Goal: Task Accomplishment & Management: Use online tool/utility

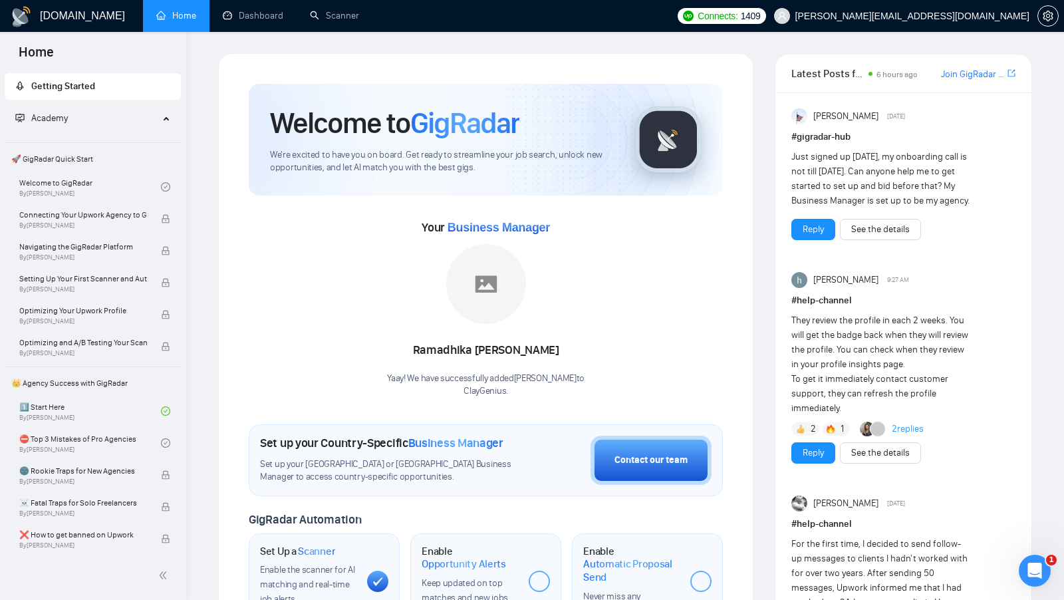
click at [702, 256] on div "Your Business Manager Ramadhika Tegar Pratama Yaay! We have successfully added …" at bounding box center [486, 307] width 474 height 181
click at [323, 21] on link "Scanner" at bounding box center [334, 15] width 49 height 11
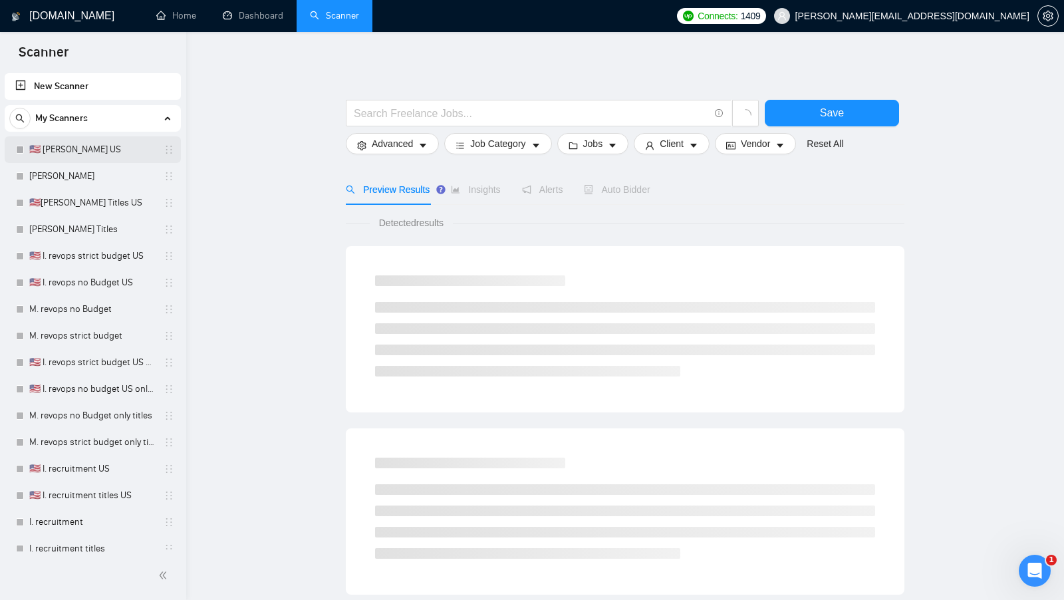
click at [103, 140] on link "🇺🇸 [PERSON_NAME] US" at bounding box center [92, 149] width 126 height 27
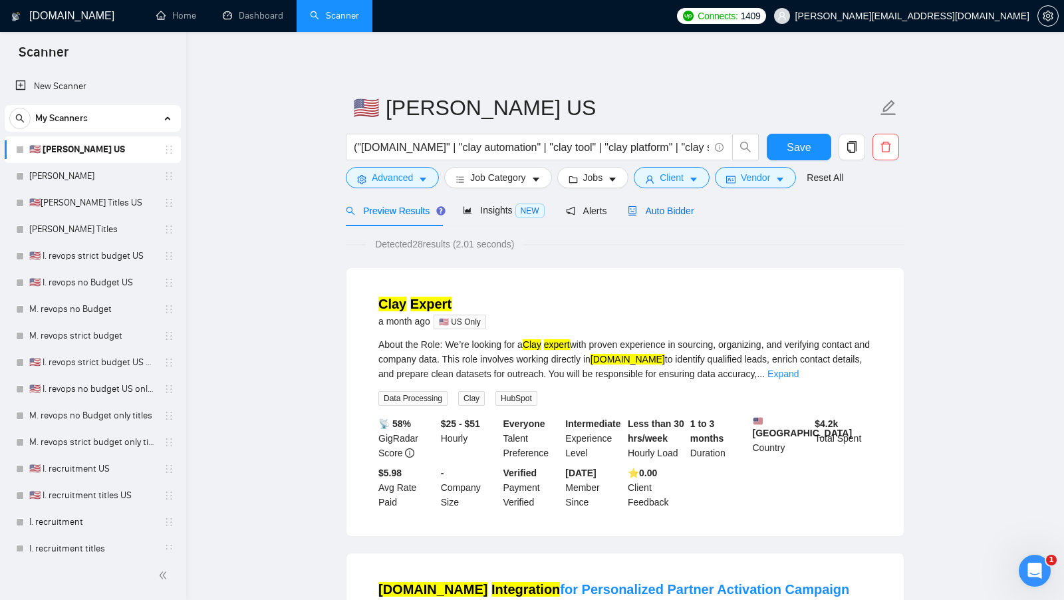
click at [678, 212] on span "Auto Bidder" at bounding box center [661, 211] width 66 height 11
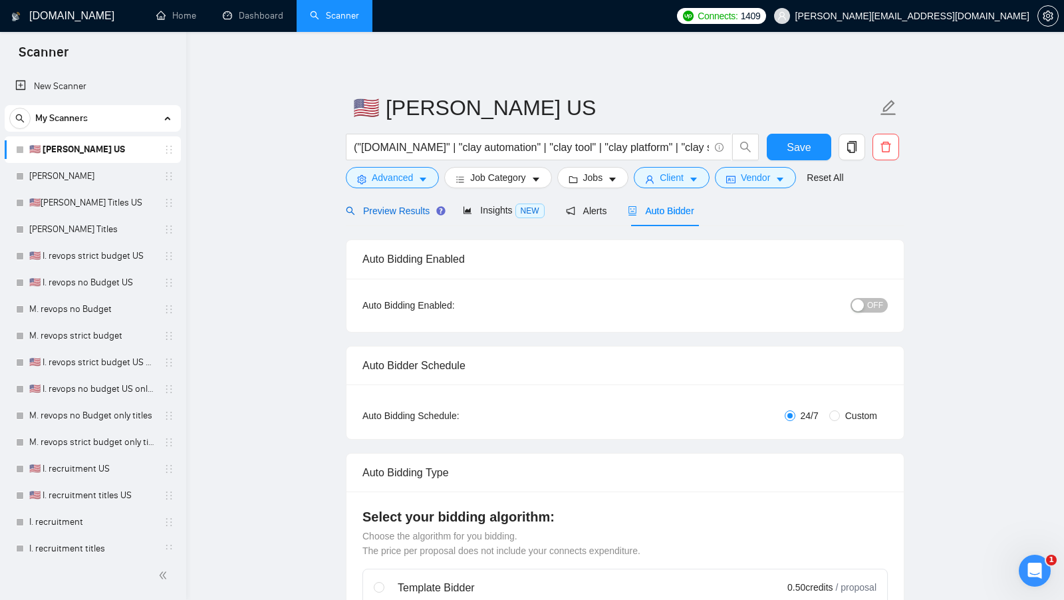
click at [392, 210] on span "Preview Results" at bounding box center [394, 211] width 96 height 11
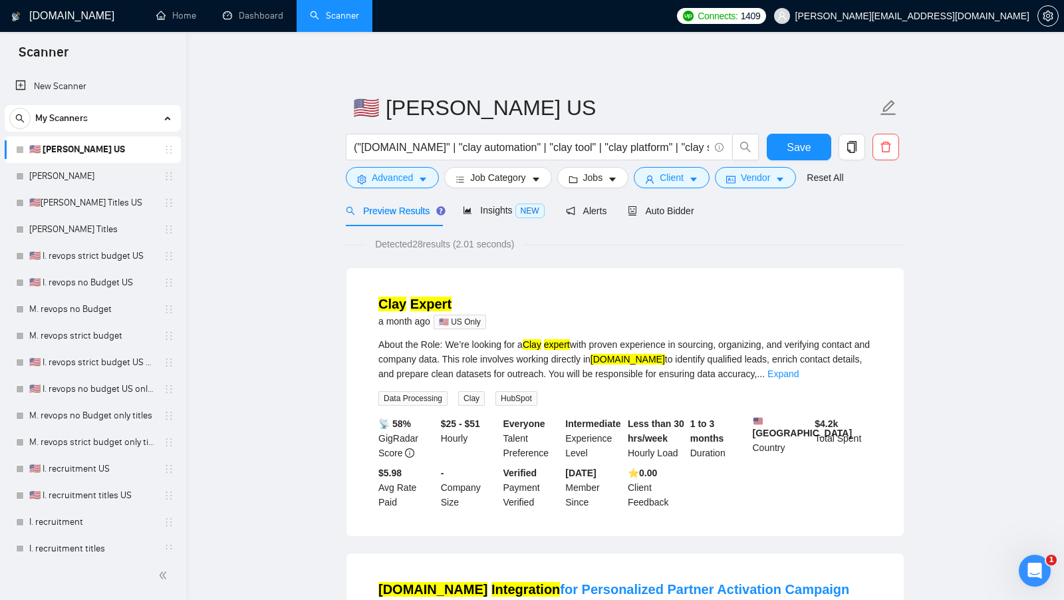
click at [428, 189] on form "🇺🇸 I. Clay US ("clay.com" | "clay automation" | "clay tool" | "clay platform" |…" at bounding box center [625, 140] width 559 height 108
click at [422, 182] on icon "caret-down" at bounding box center [422, 179] width 9 height 9
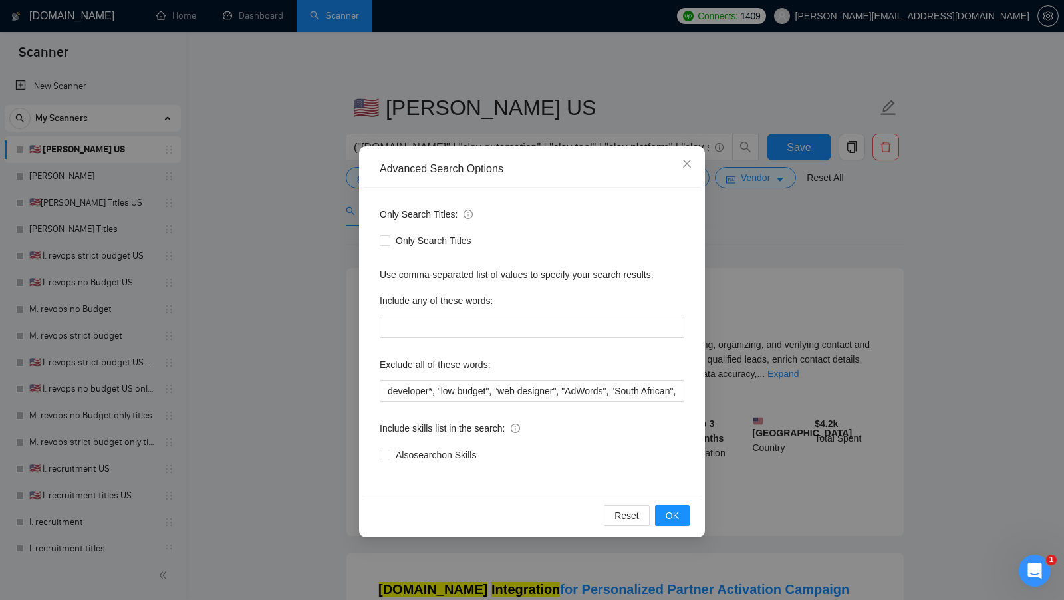
click at [309, 269] on div "Advanced Search Options Only Search Titles: Only Search Titles Use comma-separa…" at bounding box center [532, 300] width 1064 height 600
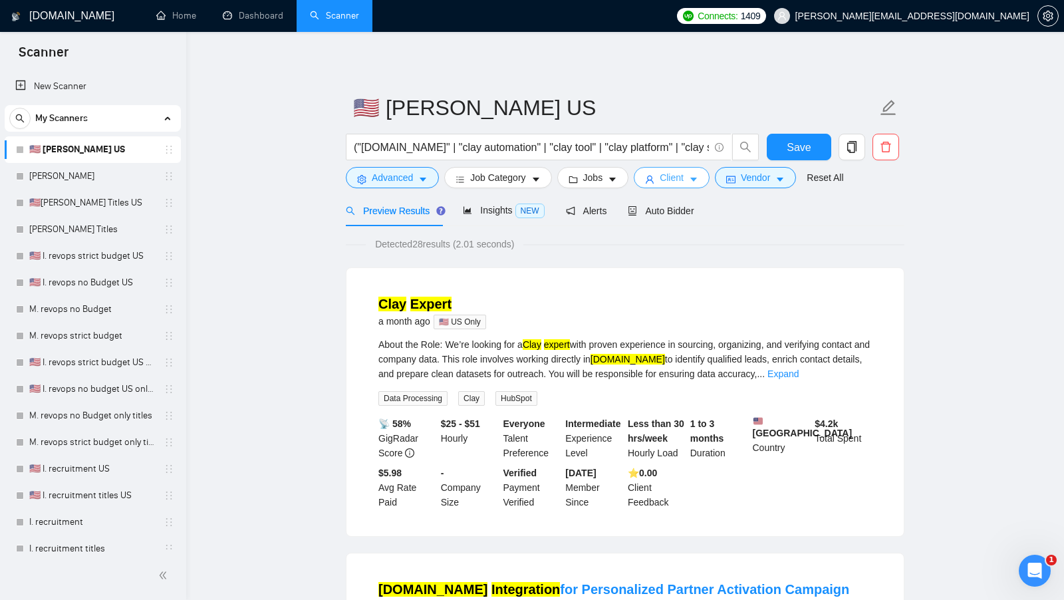
click at [682, 175] on span "Client" at bounding box center [672, 177] width 24 height 15
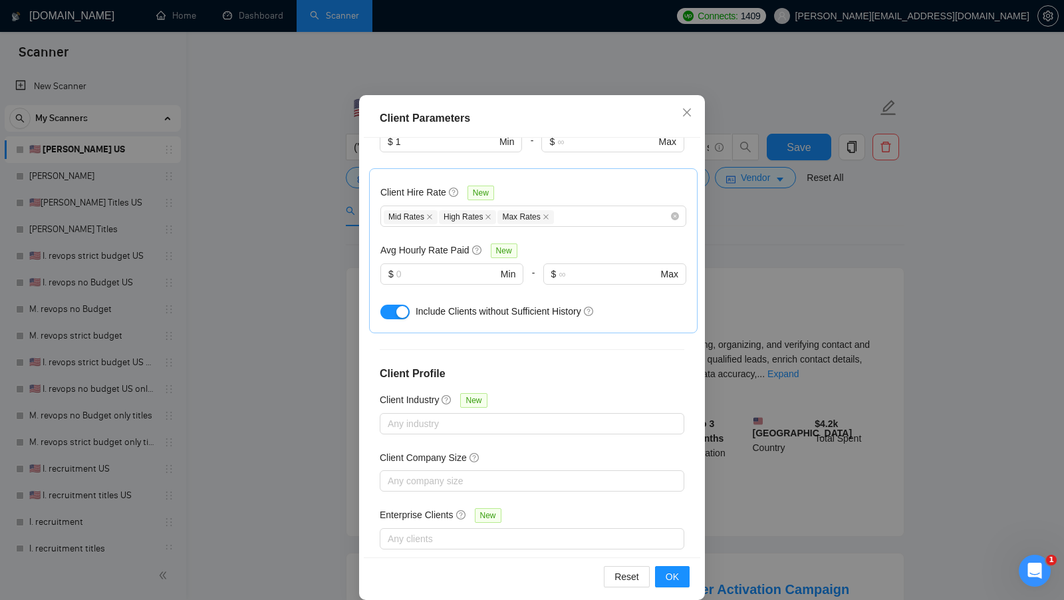
scroll to position [74, 0]
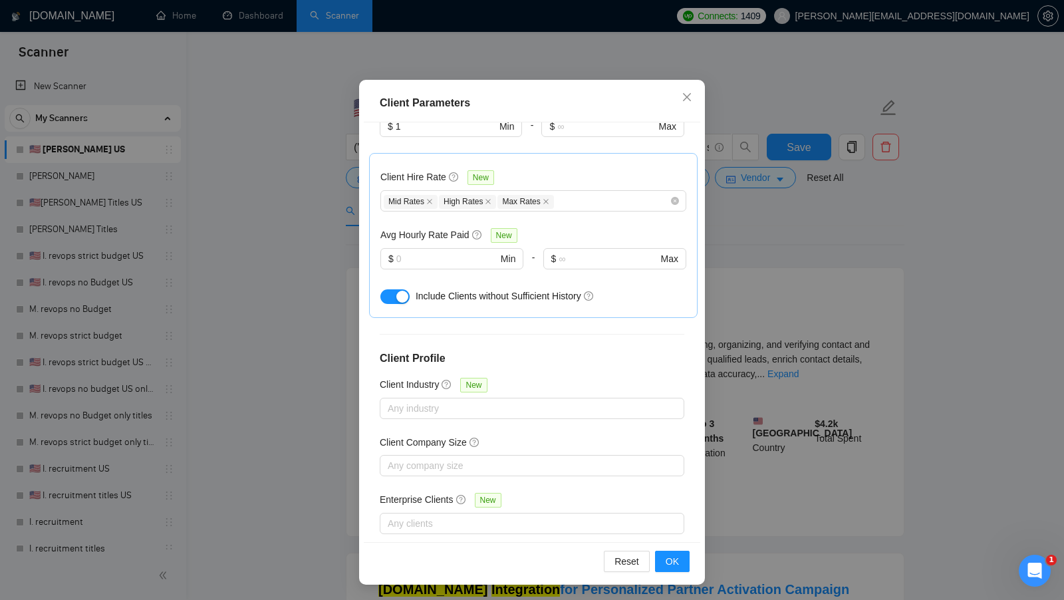
click at [719, 313] on div "Client Parameters Client Location Include Client Countries Select Exclude Clien…" at bounding box center [532, 300] width 1064 height 600
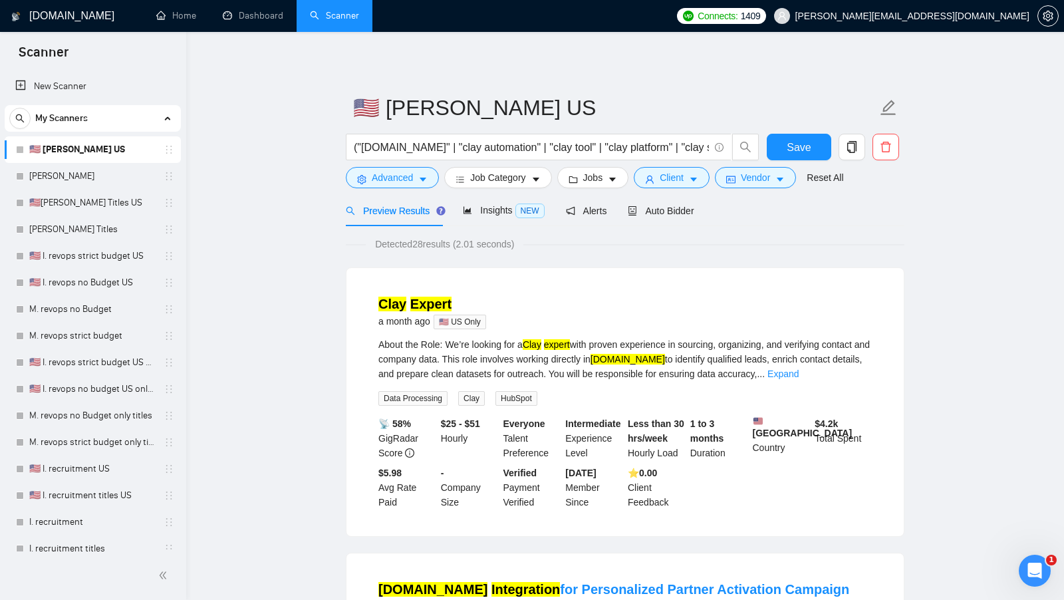
scroll to position [0, 0]
click at [770, 180] on span "Vendor" at bounding box center [755, 177] width 29 height 15
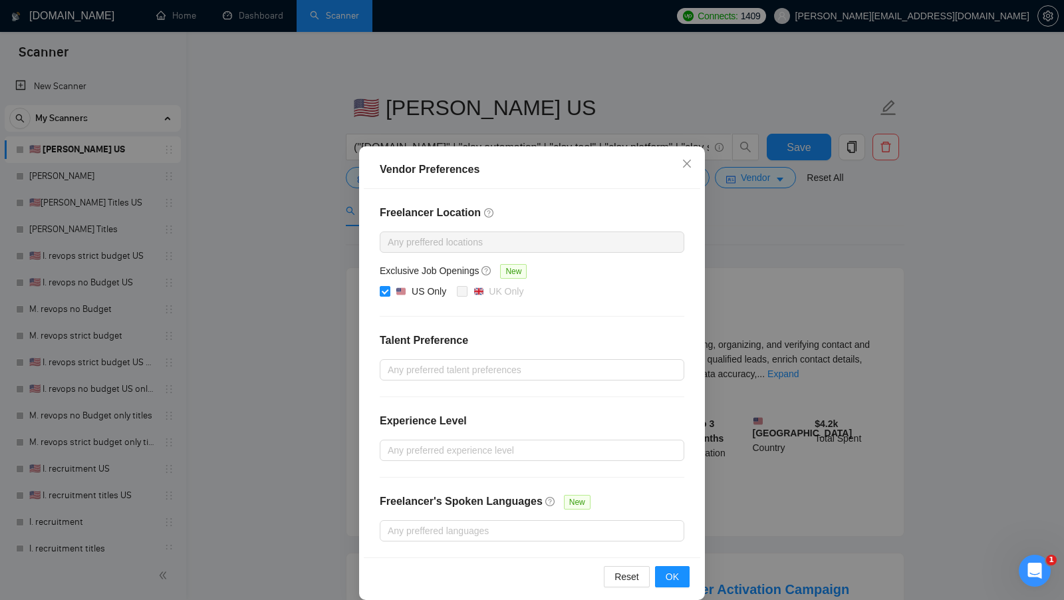
click at [748, 316] on div "Vendor Preferences Freelancer Location Any preffered locations Exclusive Job Op…" at bounding box center [532, 300] width 1064 height 600
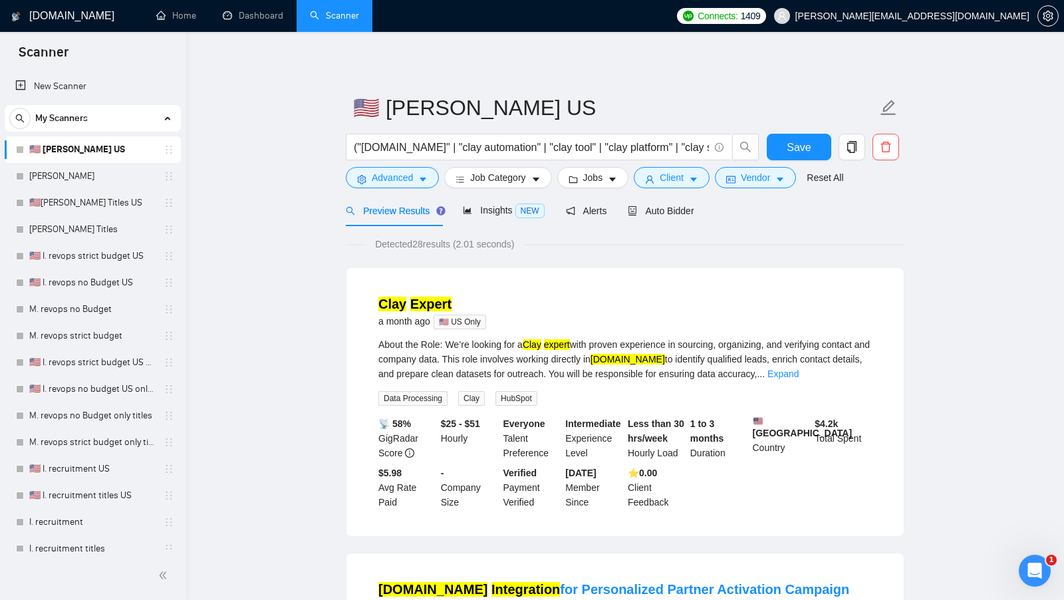
click at [478, 205] on span "Insights NEW" at bounding box center [503, 210] width 81 height 11
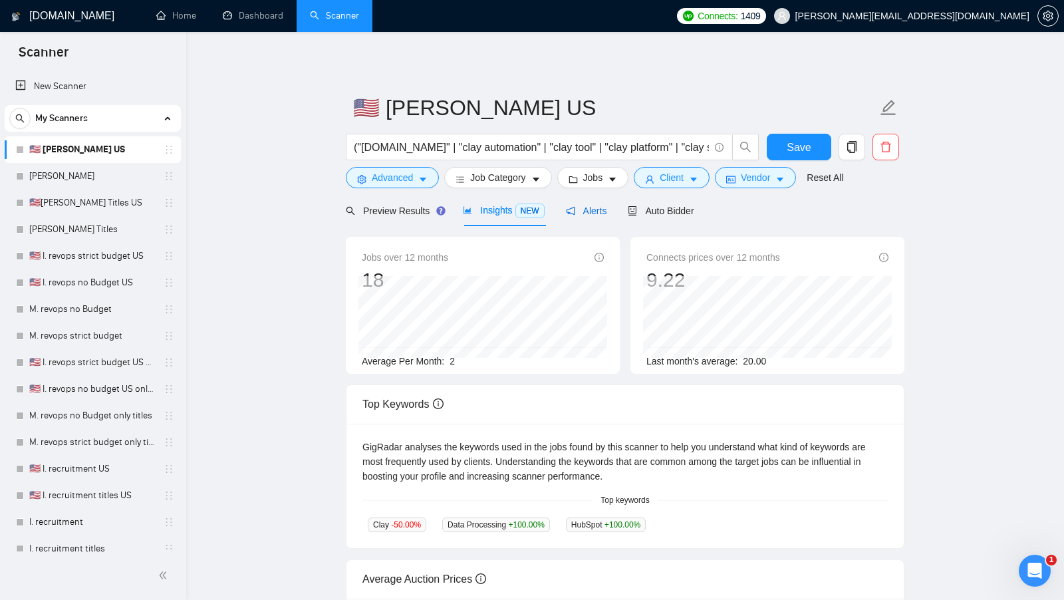
click at [568, 206] on span "Alerts" at bounding box center [586, 211] width 41 height 11
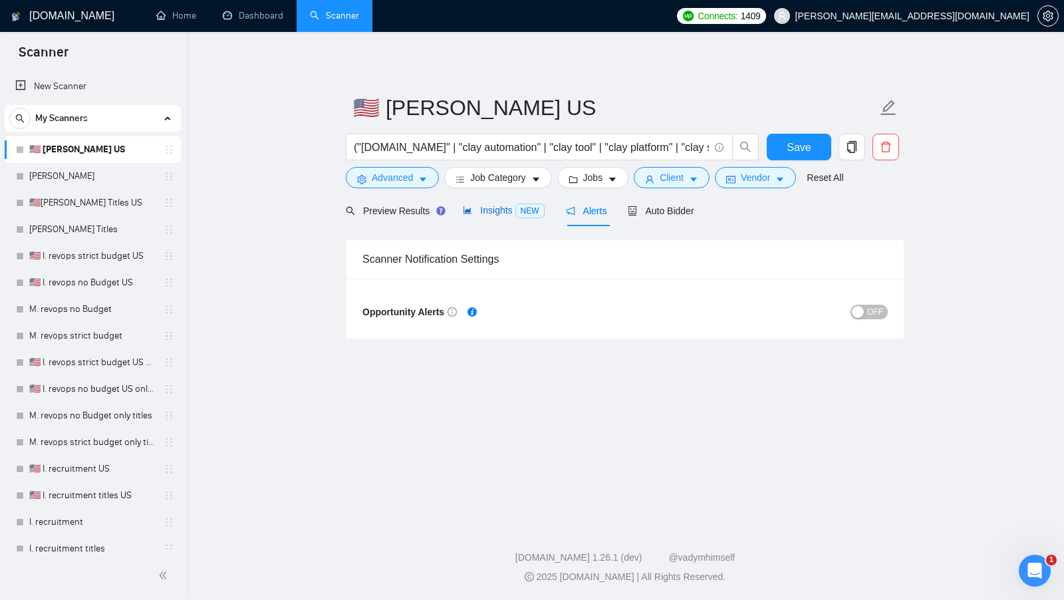
click at [507, 207] on span "Insights NEW" at bounding box center [503, 210] width 81 height 11
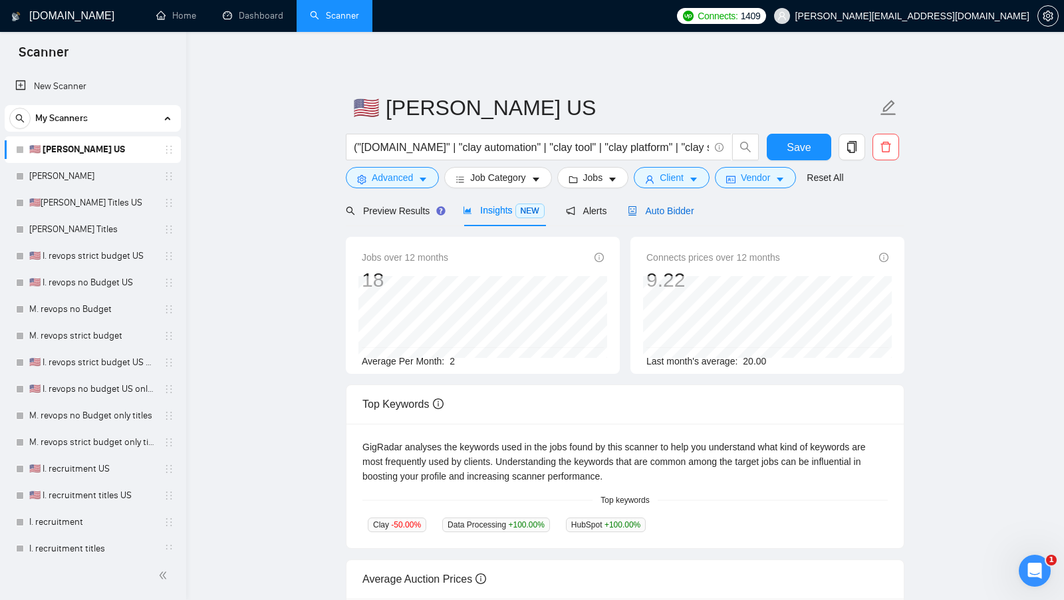
click at [694, 204] on div "Auto Bidder" at bounding box center [661, 211] width 66 height 15
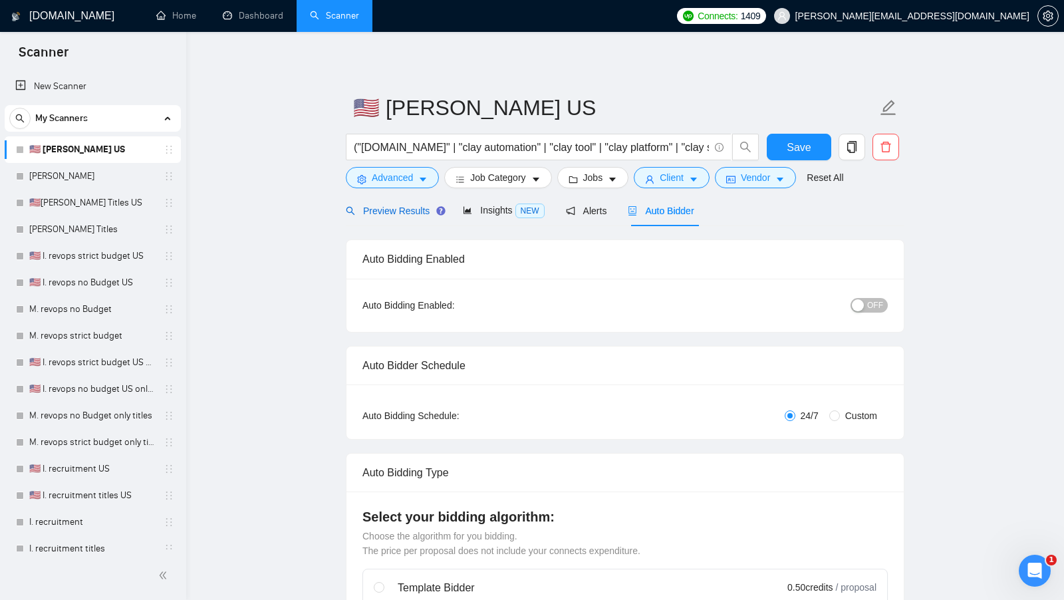
click at [400, 209] on span "Preview Results" at bounding box center [394, 211] width 96 height 11
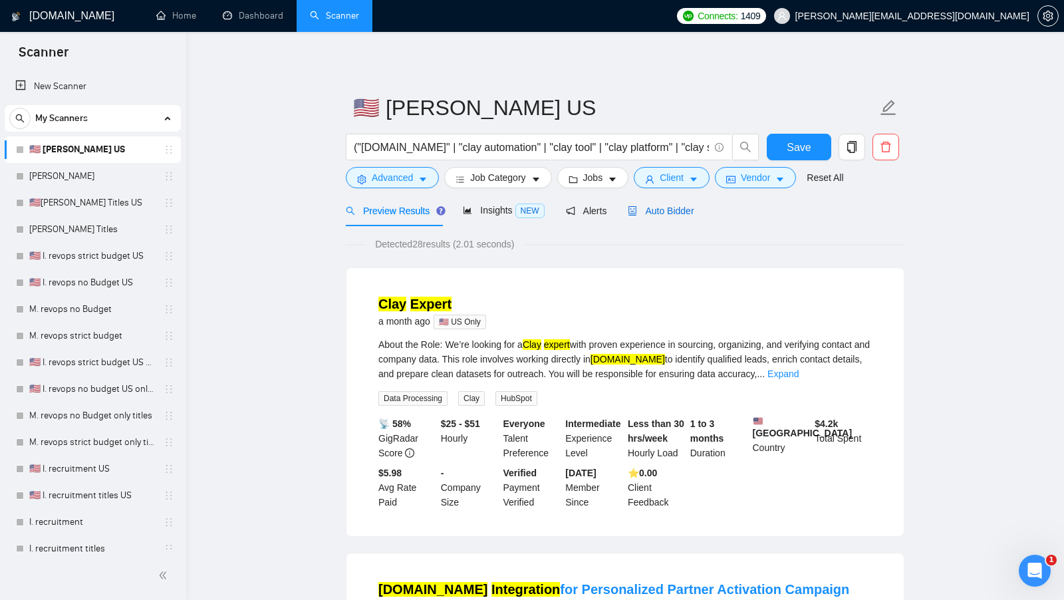
click at [682, 210] on span "Auto Bidder" at bounding box center [661, 211] width 66 height 11
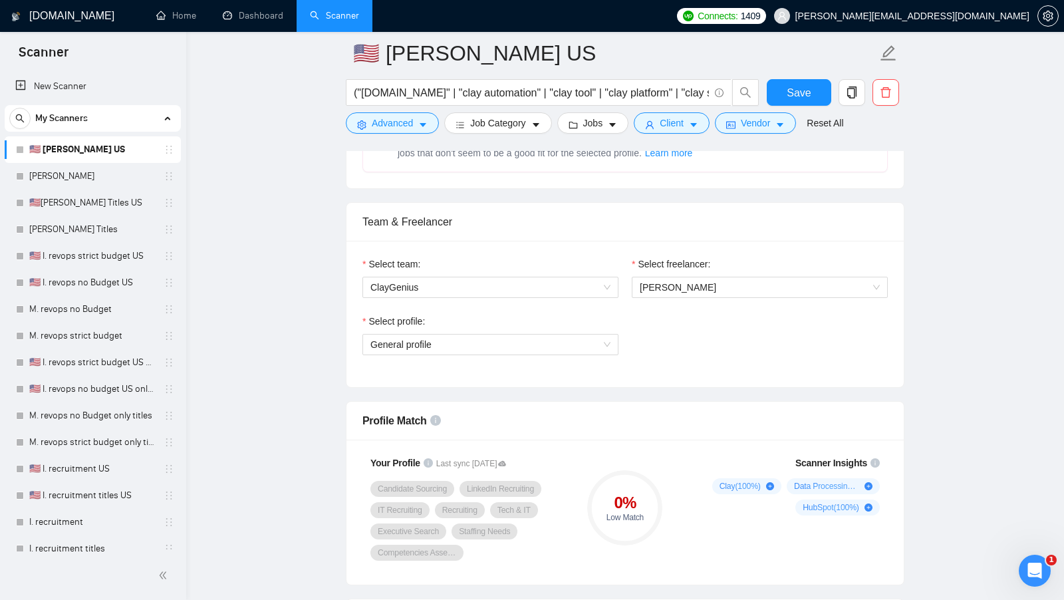
scroll to position [617, 0]
click at [599, 339] on span "General profile" at bounding box center [490, 343] width 240 height 20
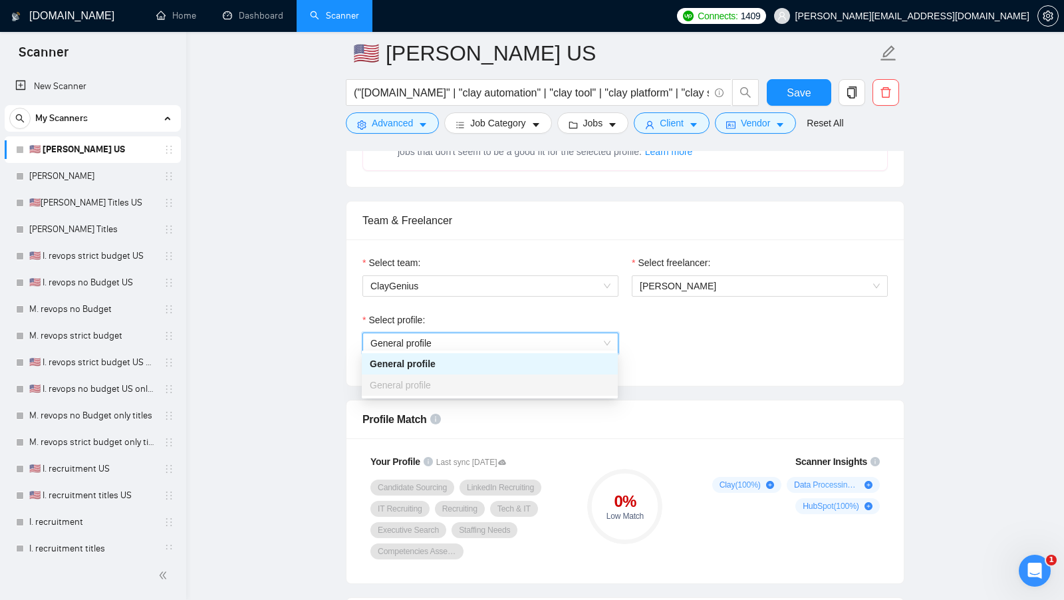
click at [598, 340] on span "General profile" at bounding box center [490, 343] width 240 height 20
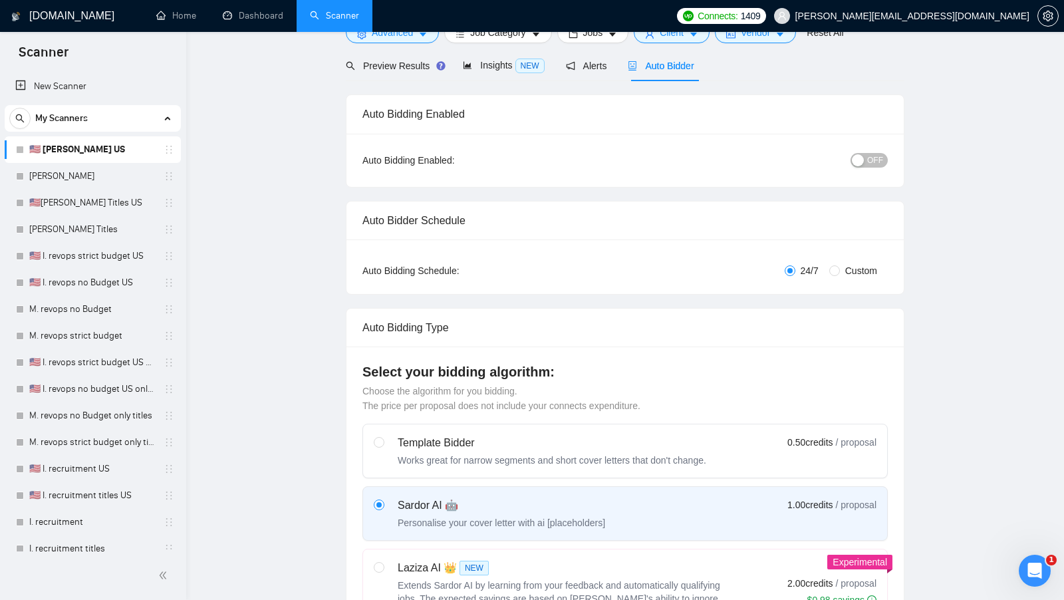
scroll to position [0, 0]
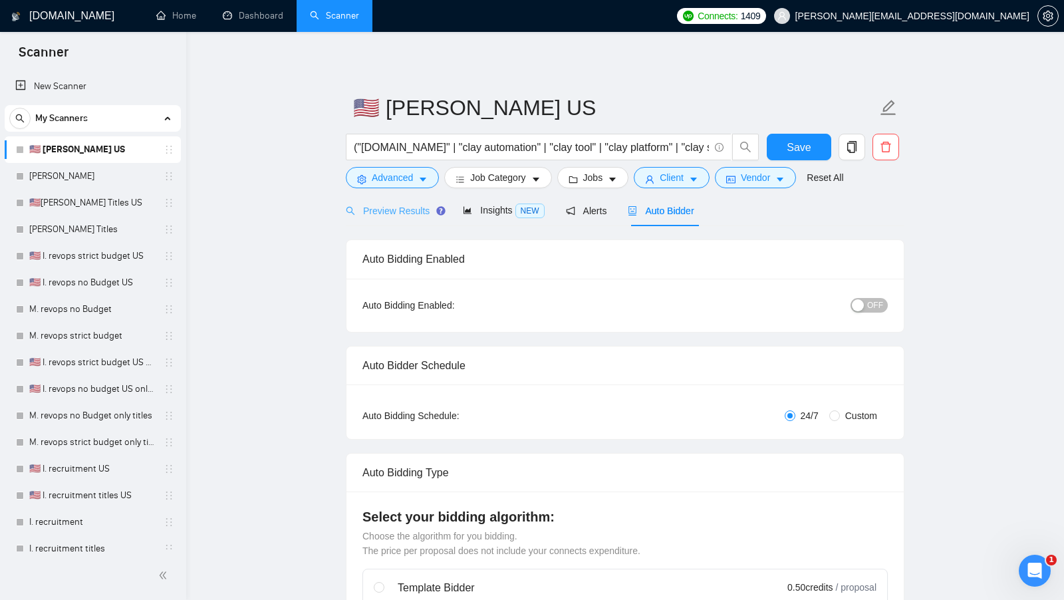
click at [404, 220] on div "Preview Results" at bounding box center [394, 210] width 96 height 31
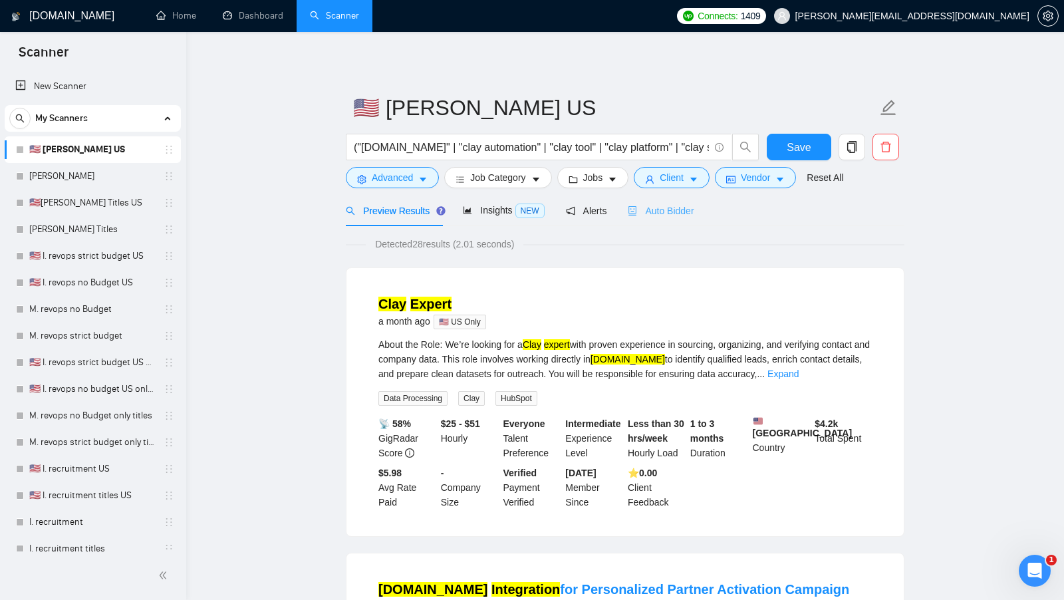
click at [673, 223] on div "Auto Bidder" at bounding box center [661, 210] width 66 height 31
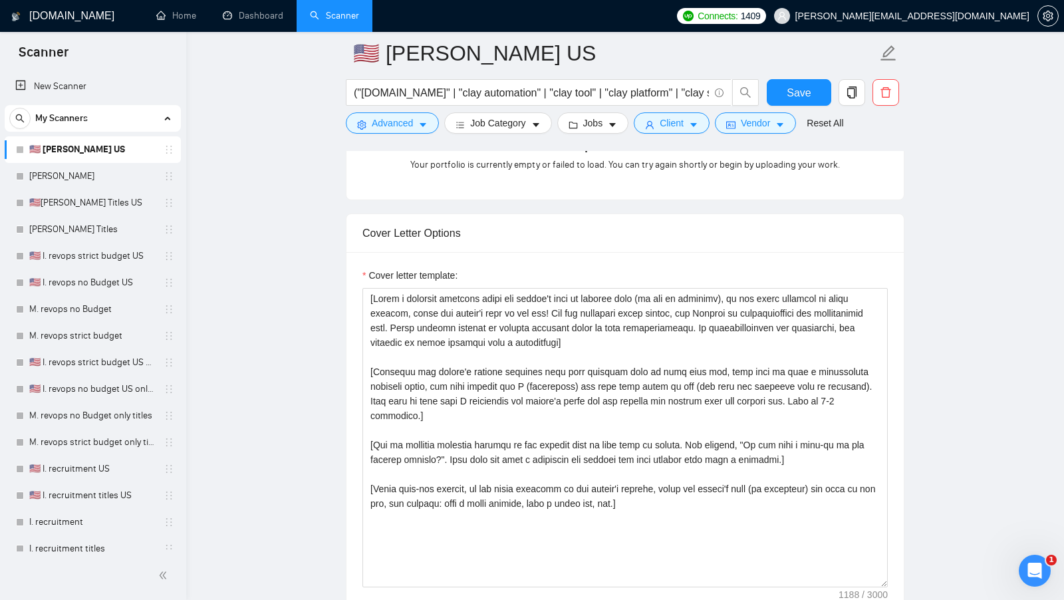
scroll to position [1346, 0]
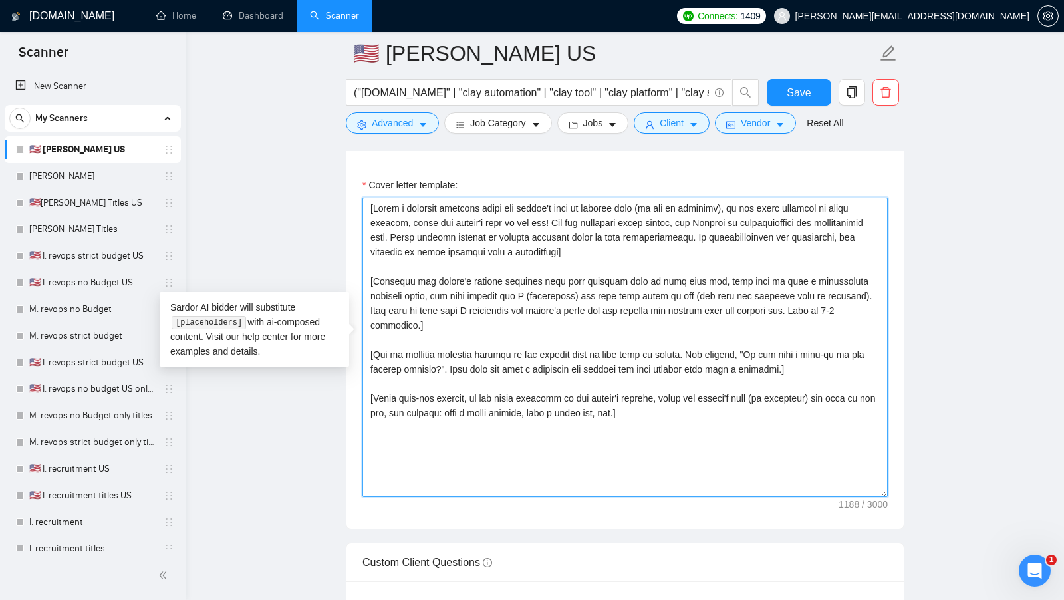
drag, startPoint x: 690, startPoint y: 399, endPoint x: 315, endPoint y: 194, distance: 428.3
click at [315, 194] on main "🇺🇸 I. Clay US ("clay.com" | "clay automation" | "clay tool" | "clay platform" |…" at bounding box center [625, 452] width 835 height 3491
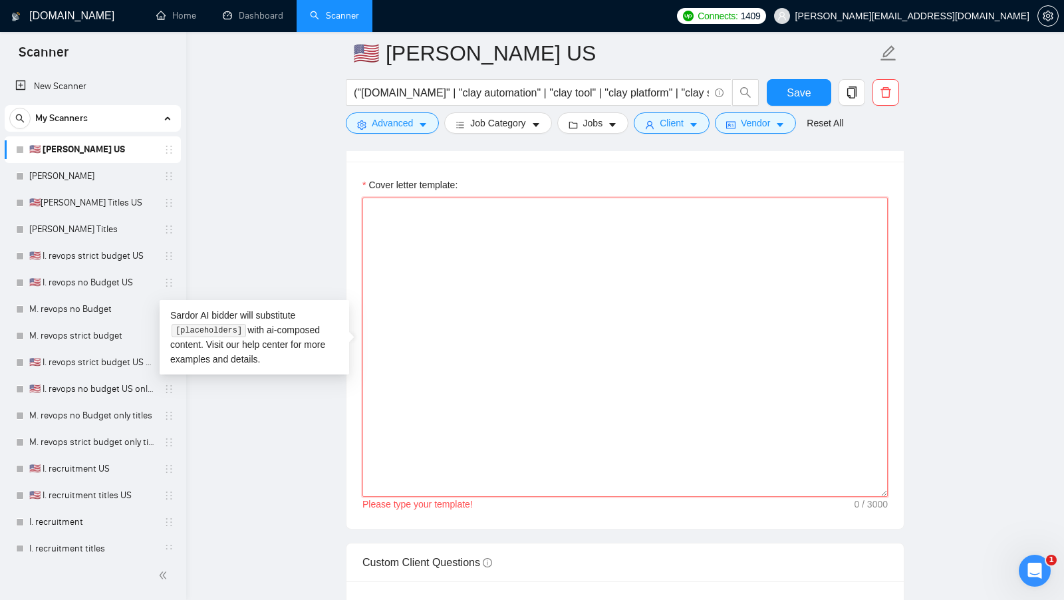
click at [482, 206] on textarea "Cover letter template:" at bounding box center [624, 347] width 525 height 299
paste textarea "Hi [client name, don’t use company name]! We can be the perfect partners! I’ve …"
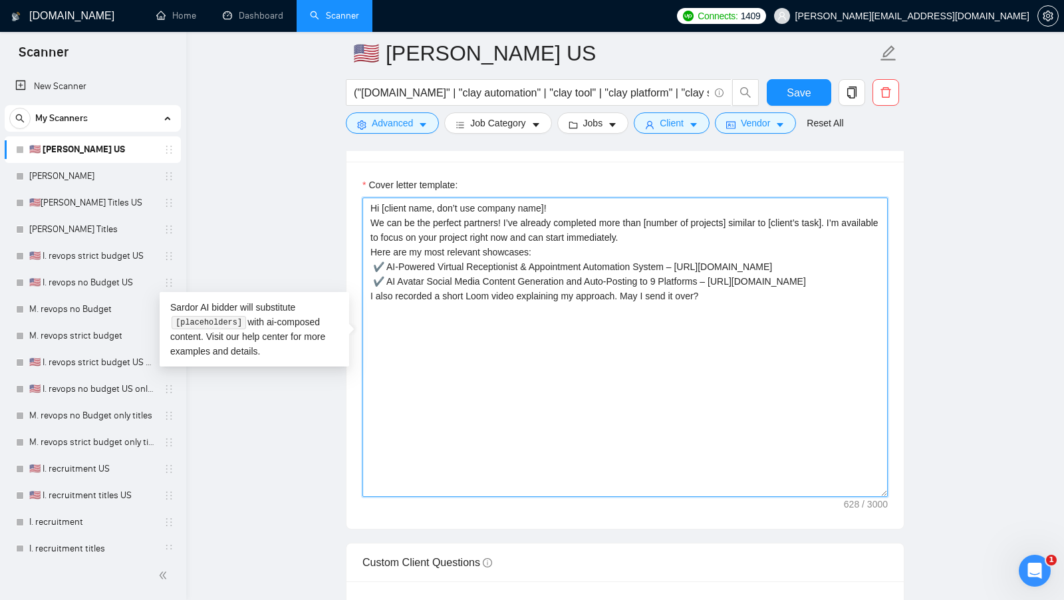
click at [592, 201] on textarea "Hi [client name, don’t use company name]! We can be the perfect partners! I’ve …" at bounding box center [624, 347] width 525 height 299
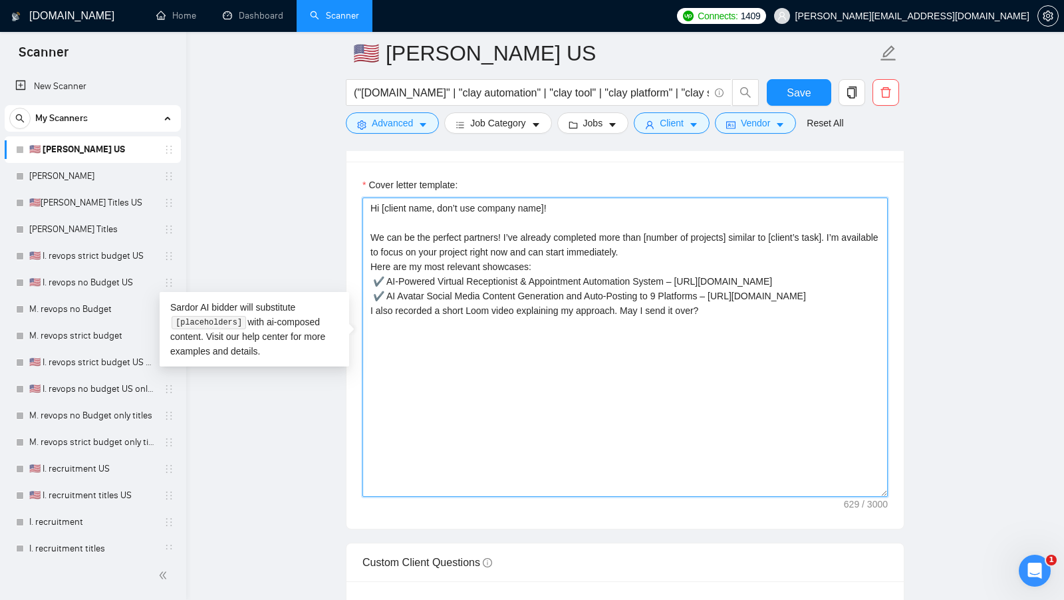
drag, startPoint x: 686, startPoint y: 241, endPoint x: 349, endPoint y: 223, distance: 337.6
click at [349, 223] on div "Cover letter template: Hi [client name, don’t use company name]! We can be the …" at bounding box center [625, 345] width 557 height 367
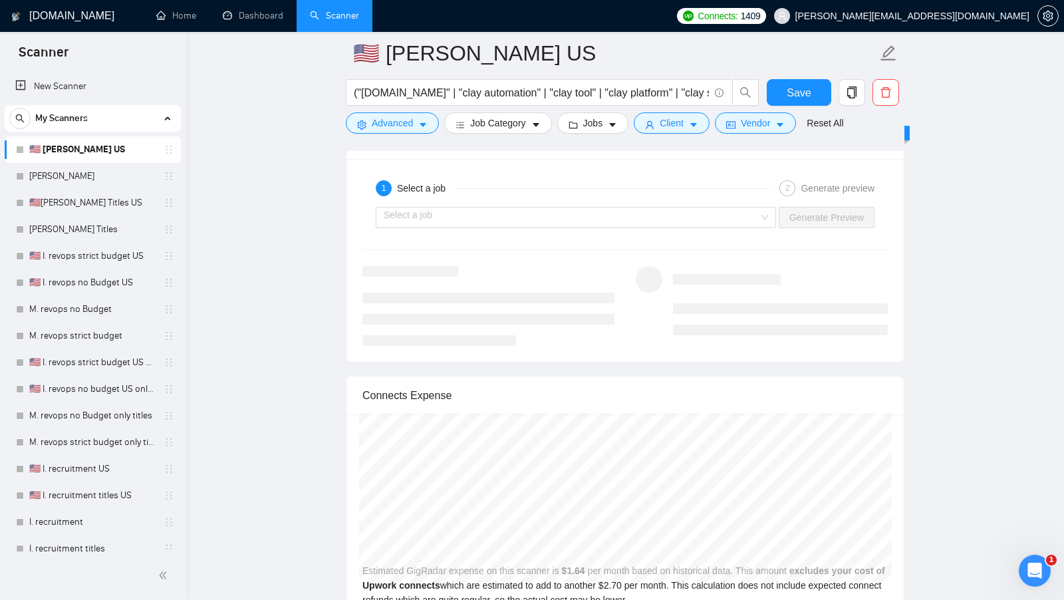
scroll to position [2431, 0]
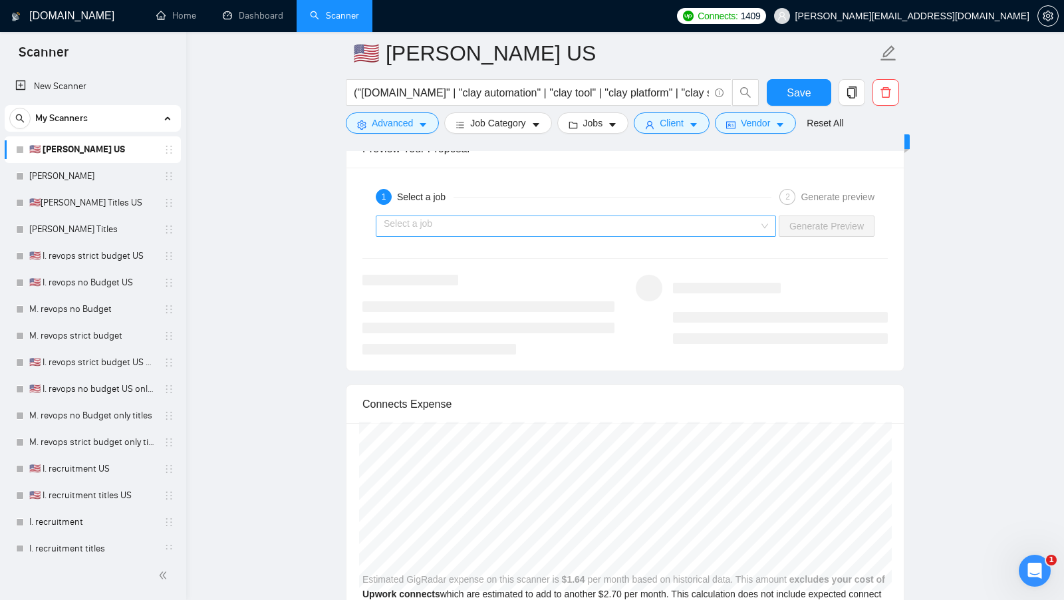
click at [746, 216] on input "search" at bounding box center [571, 226] width 375 height 20
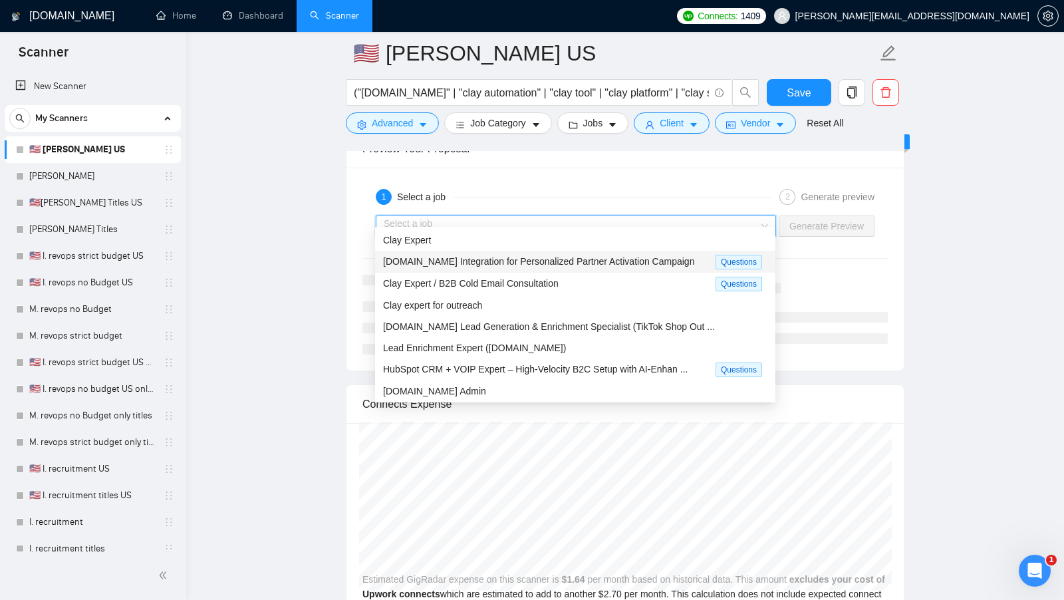
click at [654, 253] on div "Clay.com Integration for Personalized Partner Activation Campaign Questions" at bounding box center [575, 262] width 400 height 22
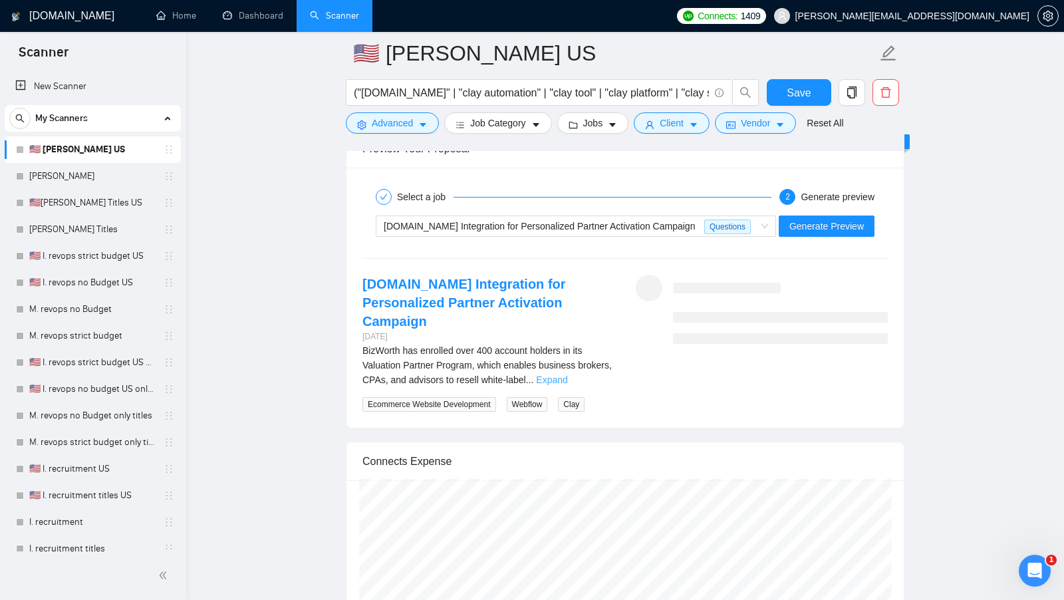
click at [567, 374] on link "Expand" at bounding box center [551, 379] width 31 height 11
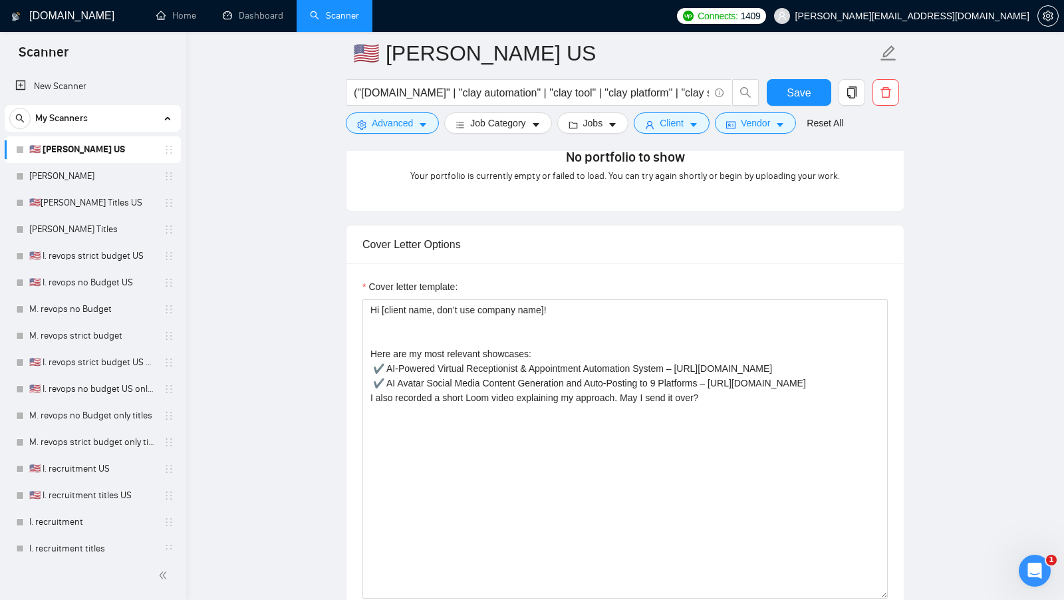
scroll to position [1239, 0]
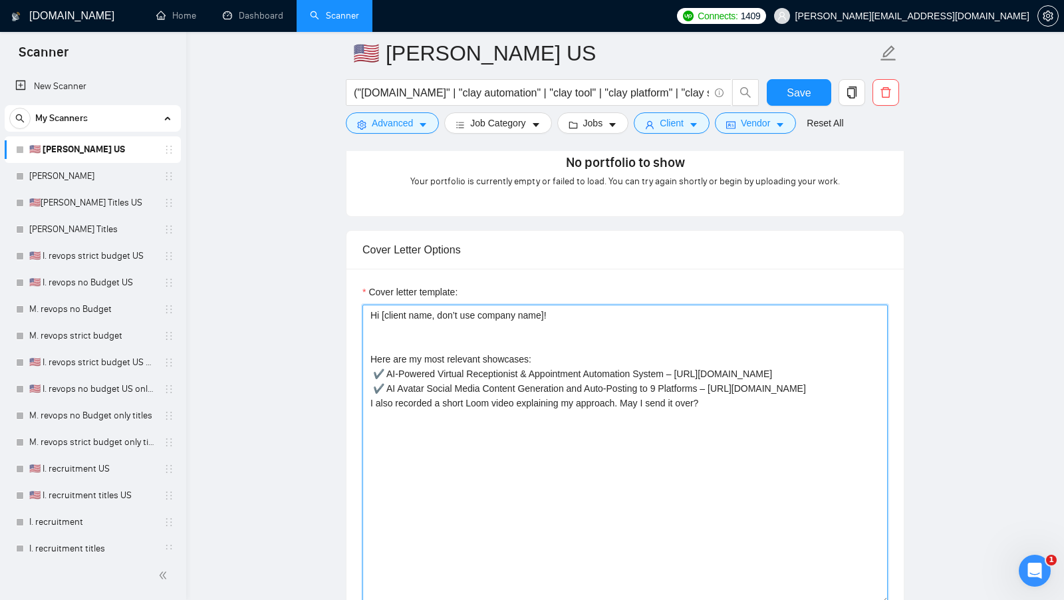
click at [572, 327] on textarea "Hi [client name, don’t use company name]! Here are my most relevant showcases: …" at bounding box center [624, 454] width 525 height 299
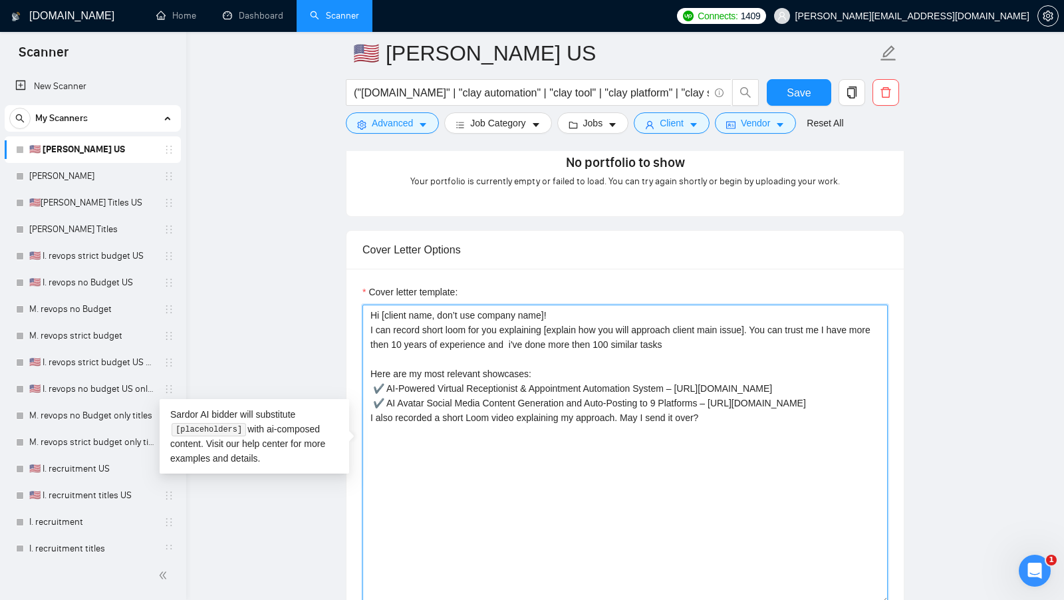
click at [632, 335] on textarea "Hi [client name, don’t use company name]! I can record short loom for you expla…" at bounding box center [624, 454] width 525 height 299
click at [632, 336] on textarea "Hi [client name, don’t use company name]! I can record short loom for you expla…" at bounding box center [624, 454] width 525 height 299
click at [699, 337] on textarea "Hi [client name, don’t use company name]! I can record short loom for you expla…" at bounding box center [624, 454] width 525 height 299
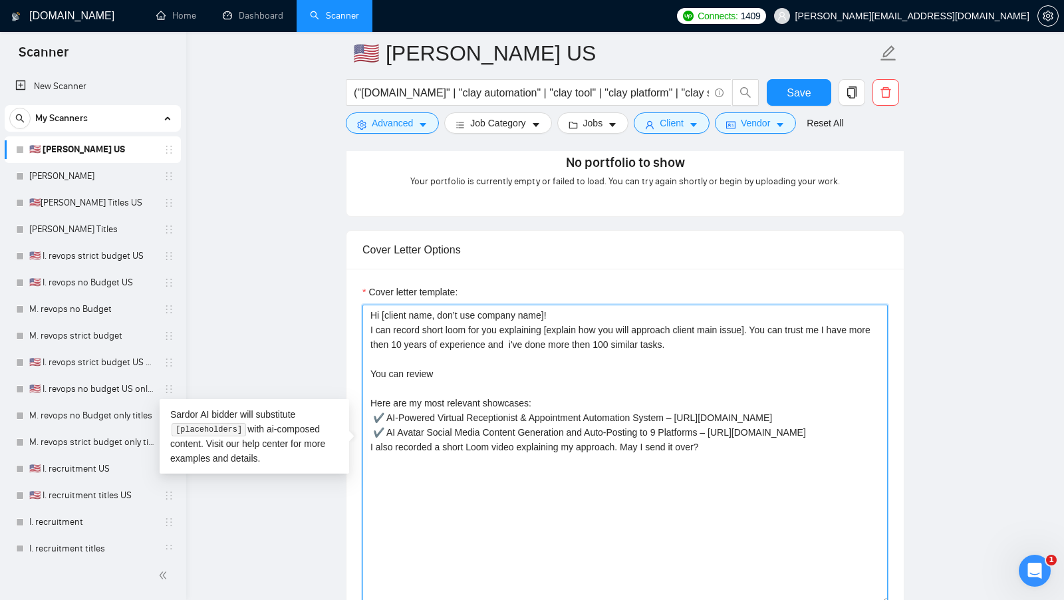
drag, startPoint x: 595, startPoint y: 394, endPoint x: 370, endPoint y: 370, distance: 226.1
click at [370, 370] on textarea "Hi [client name, don’t use company name]! I can record short loom for you expla…" at bounding box center [624, 454] width 525 height 299
click at [378, 371] on textarea "Hi [client name, don’t use company name]! I can record short loom for you expla…" at bounding box center [624, 454] width 525 height 299
drag, startPoint x: 456, startPoint y: 371, endPoint x: 354, endPoint y: 370, distance: 102.4
click at [354, 371] on div "Cover letter template: Hi [client name, don’t use company name]! I can record s…" at bounding box center [625, 452] width 557 height 367
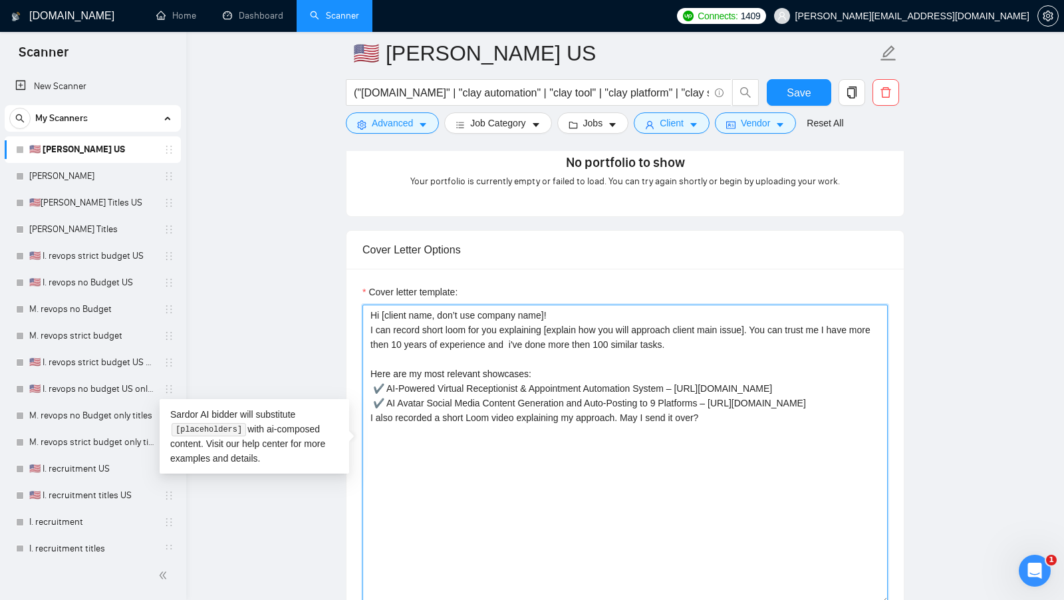
click at [742, 444] on textarea "Hi [client name, don’t use company name]! I can record short loom for you expla…" at bounding box center [624, 454] width 525 height 299
click at [709, 480] on textarea "Hi [client name, don’t use company name]! I can record short loom for you expla…" at bounding box center [624, 454] width 525 height 299
click at [709, 462] on textarea "Hi [client name, don’t use company name]! I can record short loom for you expla…" at bounding box center [624, 454] width 525 height 299
drag, startPoint x: 709, startPoint y: 465, endPoint x: 356, endPoint y: 468, distance: 353.2
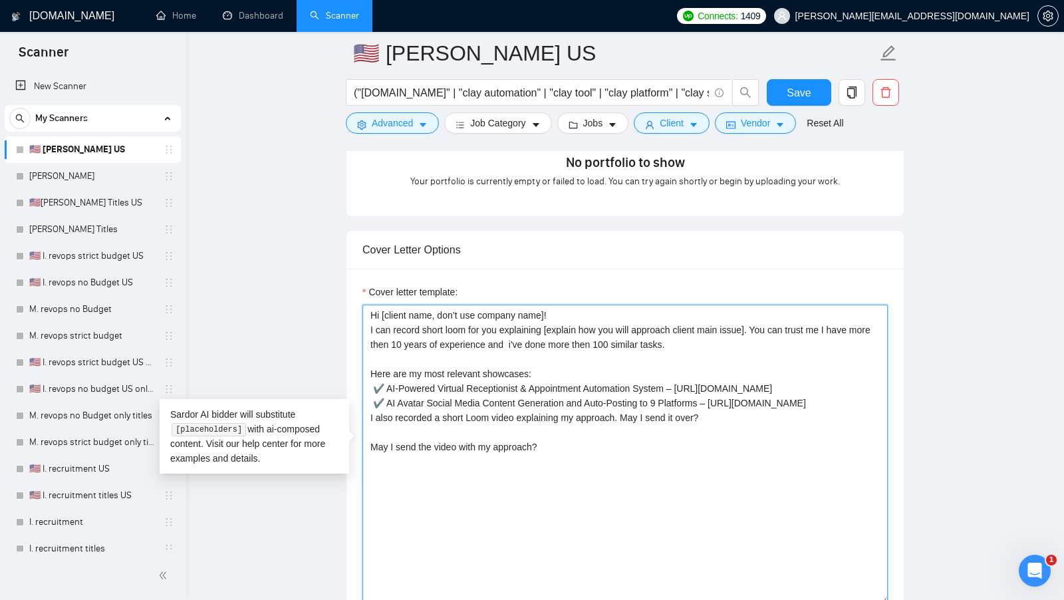
drag, startPoint x: 555, startPoint y: 465, endPoint x: 355, endPoint y: 299, distance: 260.2
click at [355, 299] on div "Cover letter template: Hi [client name, don’t use company name]! I can record s…" at bounding box center [625, 452] width 557 height 367
paste textarea "I can record a short Loom video for you where I explain exactly how I would app…"
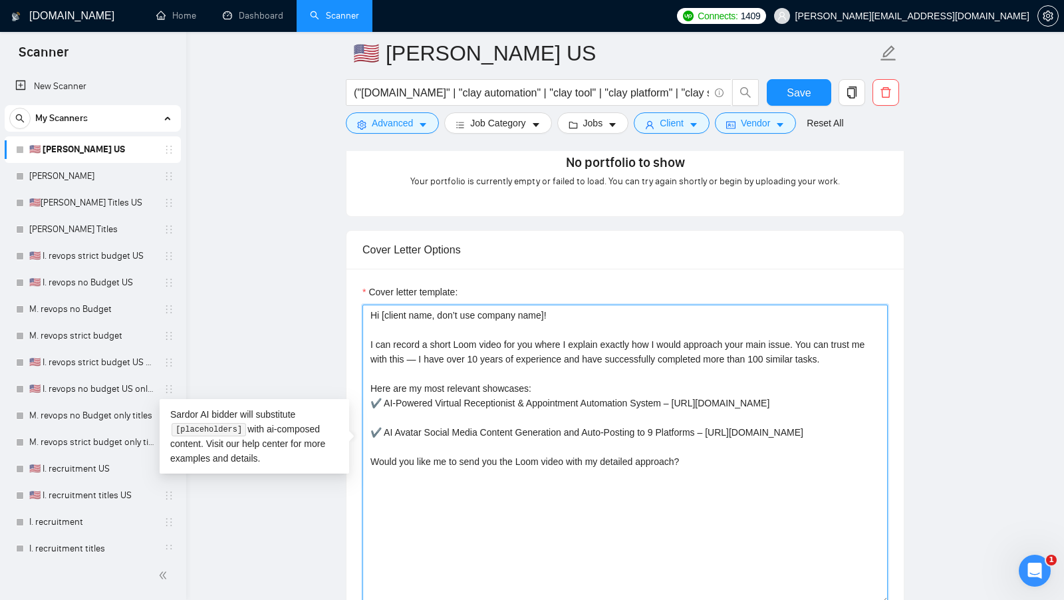
click at [529, 326] on textarea "Hi [client name, don’t use company name]! I can record a short Loom video for y…" at bounding box center [624, 454] width 525 height 299
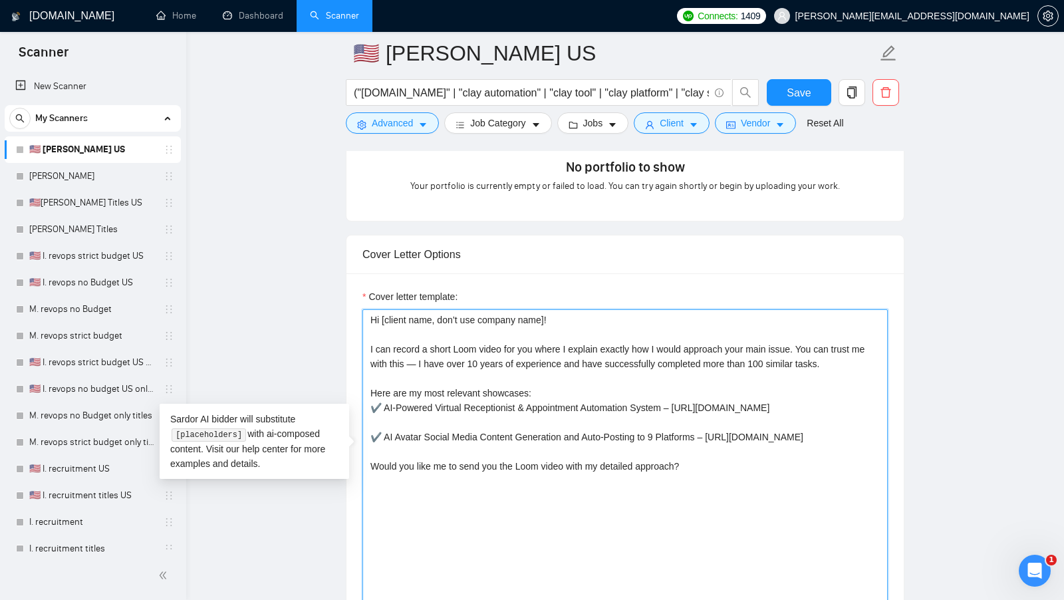
drag, startPoint x: 728, startPoint y: 512, endPoint x: 335, endPoint y: 305, distance: 444.5
paste textarea "for you explaining [explain how you will approach client main issue]. You can t…"
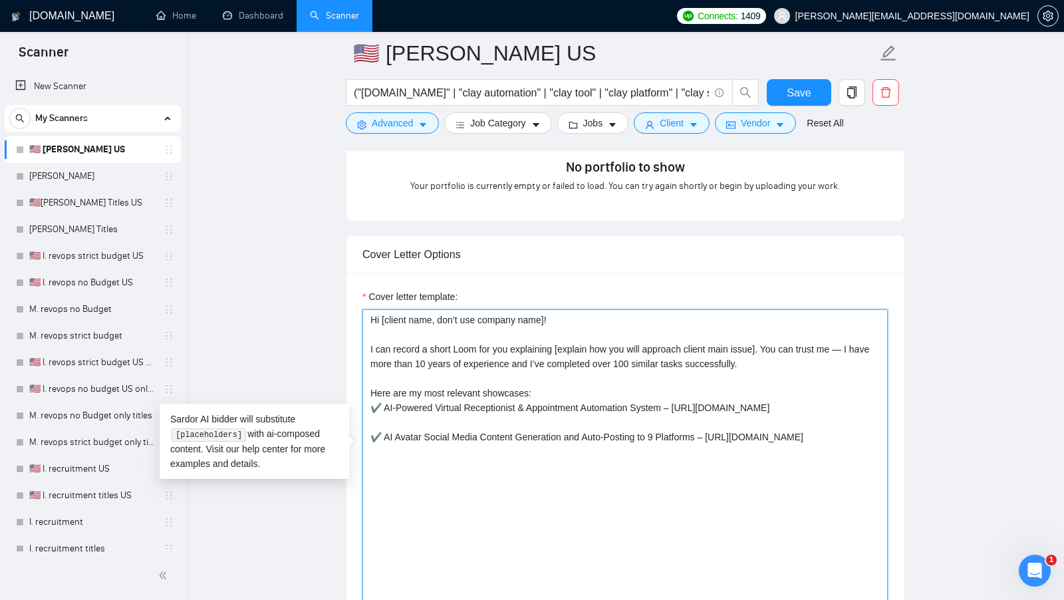
click at [503, 328] on textarea "Hi [client name, don’t use company name]! I can record a short Loom for you exp…" at bounding box center [624, 458] width 525 height 299
click at [850, 344] on textarea "Hi [client name, don’t use company name]! I can record a short Loom for you exp…" at bounding box center [624, 458] width 525 height 299
click at [853, 344] on textarea "Hi [client name, don’t use company name]! I can record a short Loom for you exp…" at bounding box center [624, 458] width 525 height 299
click at [575, 373] on textarea "Hi [client name, don’t use company name]! I can record a short Loom for you exp…" at bounding box center [624, 458] width 525 height 299
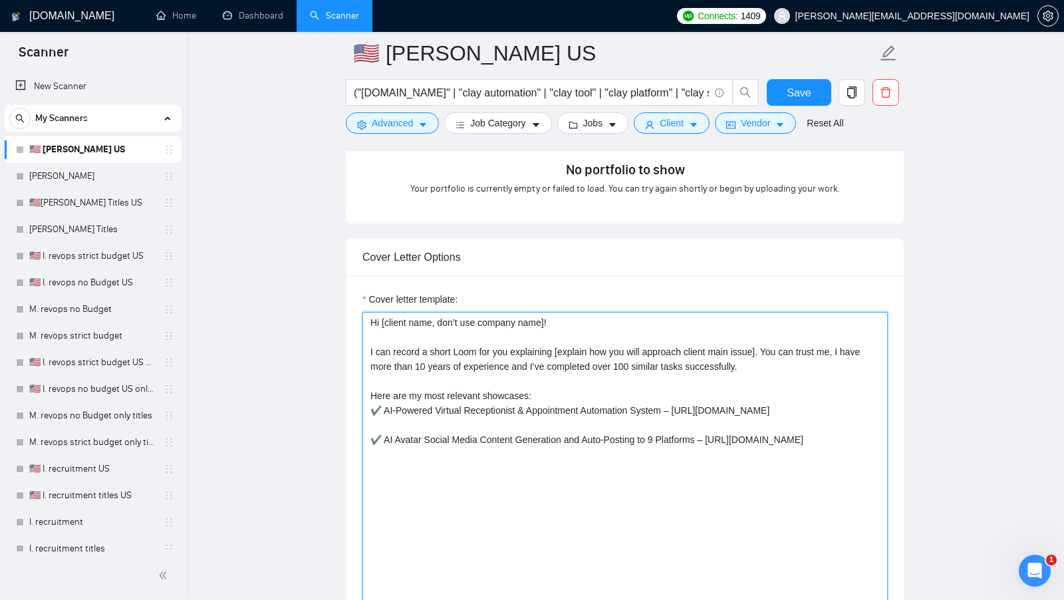
scroll to position [1231, 0]
click at [519, 487] on textarea "Hi [client name, don’t use company name]! I can record a short Loom for you exp…" at bounding box center [624, 462] width 525 height 299
click at [514, 492] on textarea "Hi [client name, don’t use company name]! I can record a short Loom for you exp…" at bounding box center [624, 462] width 525 height 299
paste textarea "May I send the video with my approach?"
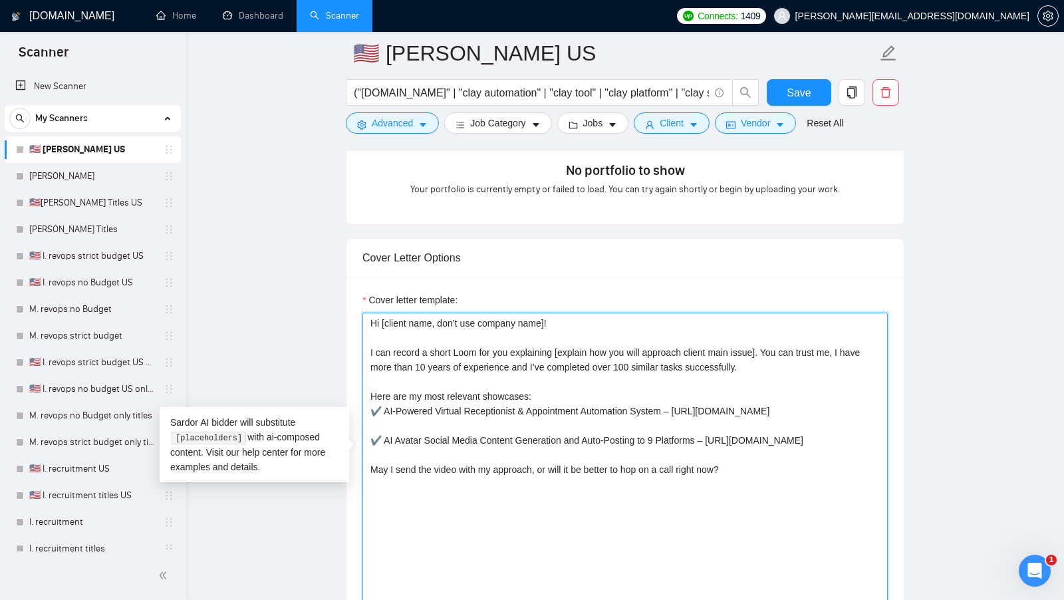
click at [600, 495] on textarea "Hi [client name, don’t use company name]! I can record a short Loom for you exp…" at bounding box center [624, 462] width 525 height 299
paste textarea "ould it be better to hop on a quick call right now?"
click at [688, 492] on textarea "Hi [client name, don’t use company name]! I can record a short Loom for you exp…" at bounding box center [624, 462] width 525 height 299
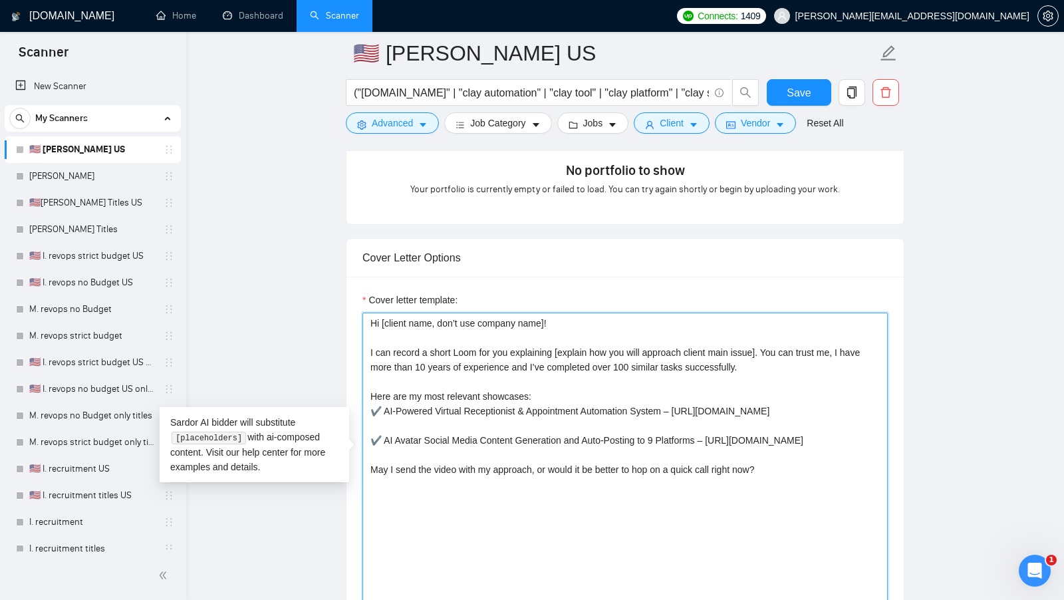
click at [688, 492] on textarea "Hi [client name, don’t use company name]! I can record a short Loom for you exp…" at bounding box center [624, 462] width 525 height 299
click at [807, 510] on textarea "Hi [client name, don’t use company name]! I can record a short Loom for you exp…" at bounding box center [624, 462] width 525 height 299
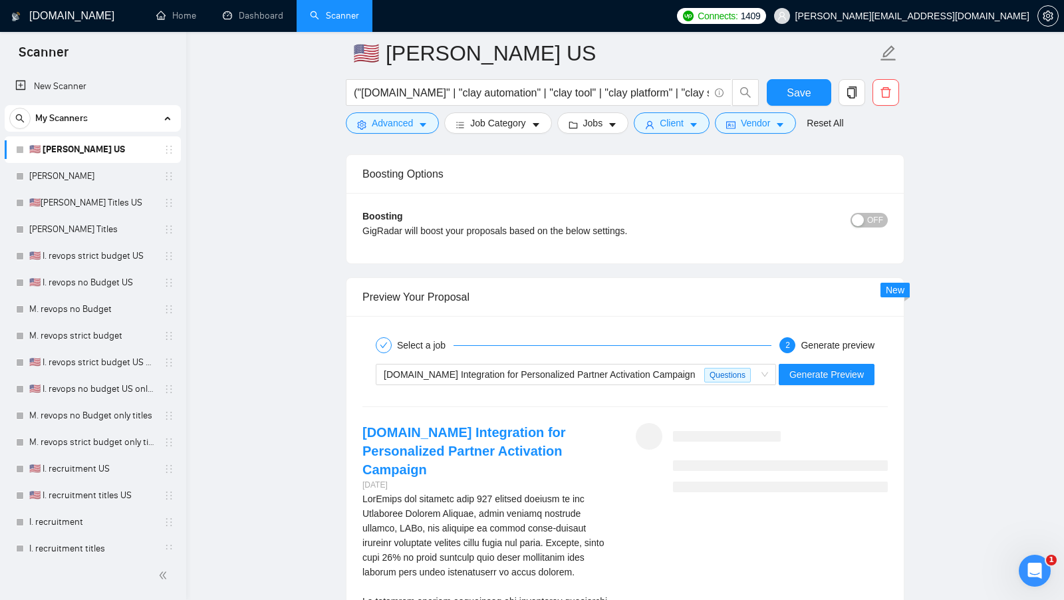
scroll to position [2285, 0]
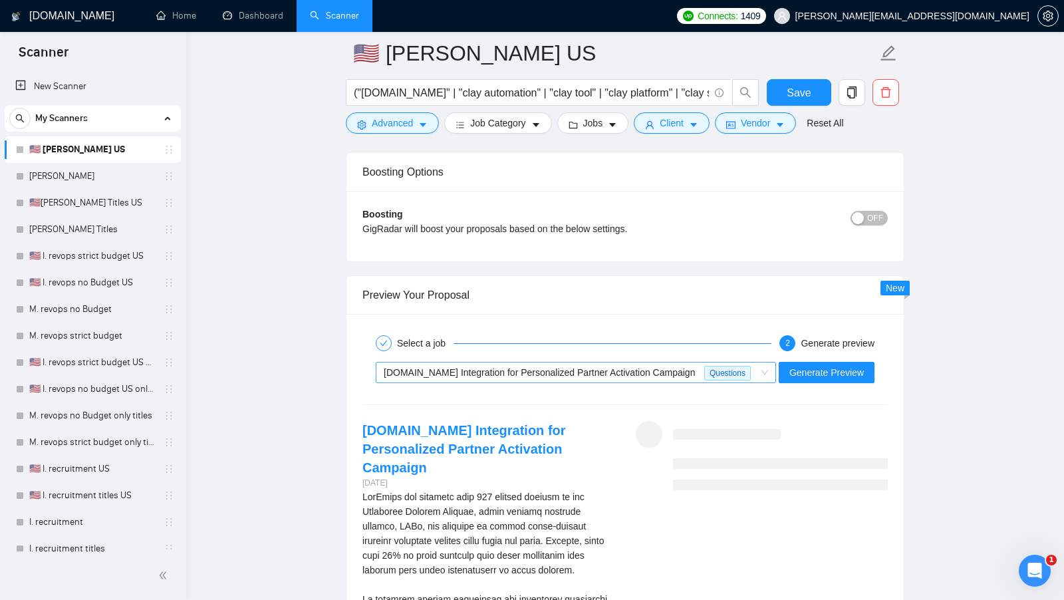
click at [765, 362] on span "Clay.com Integration for Personalized Partner Activation Campaign Questions" at bounding box center [576, 372] width 384 height 20
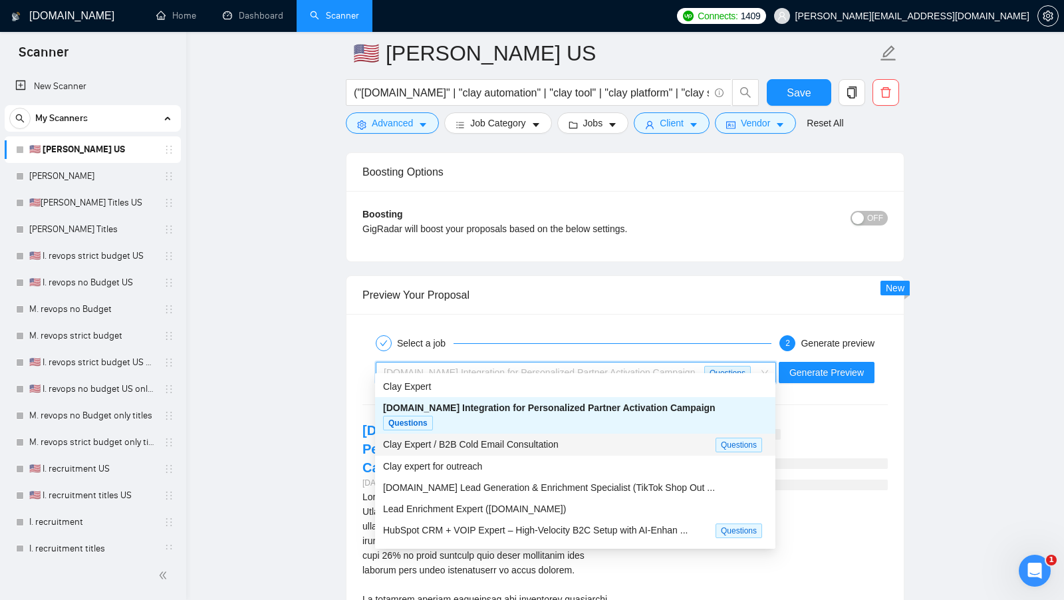
click at [653, 437] on div "Clay Expert / B2B Cold Email Consultation" at bounding box center [549, 444] width 333 height 15
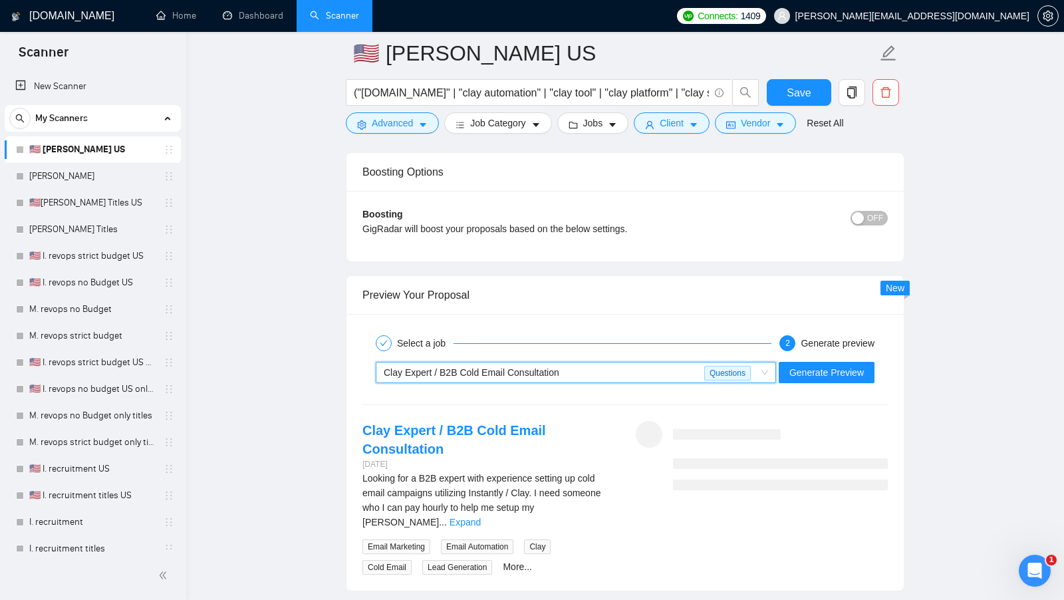
click at [825, 342] on div "Select a job 2 Generate preview" at bounding box center [624, 343] width 525 height 27
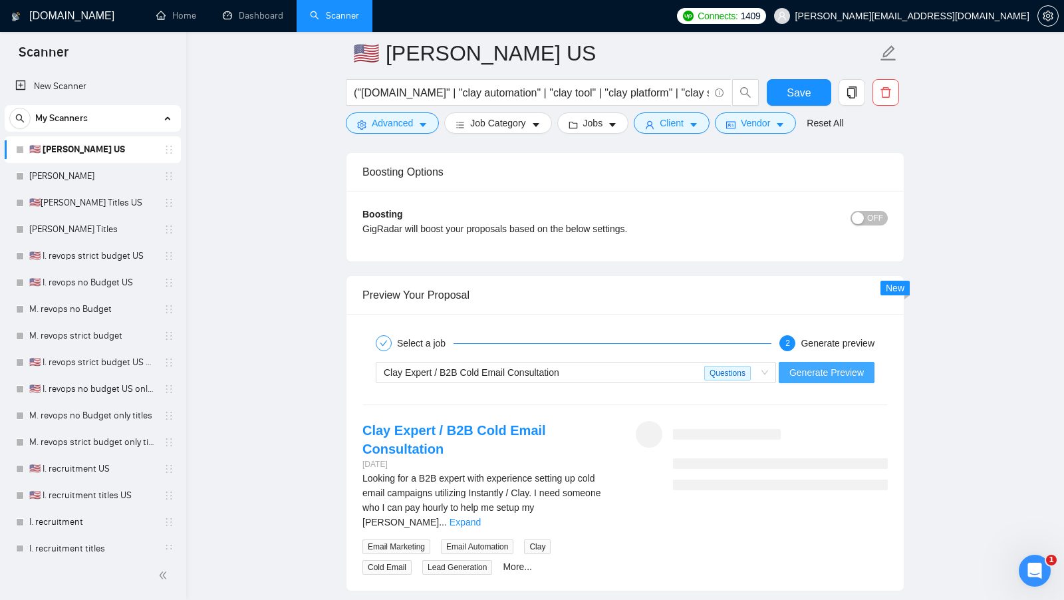
click at [804, 365] on span "Generate Preview" at bounding box center [826, 372] width 74 height 15
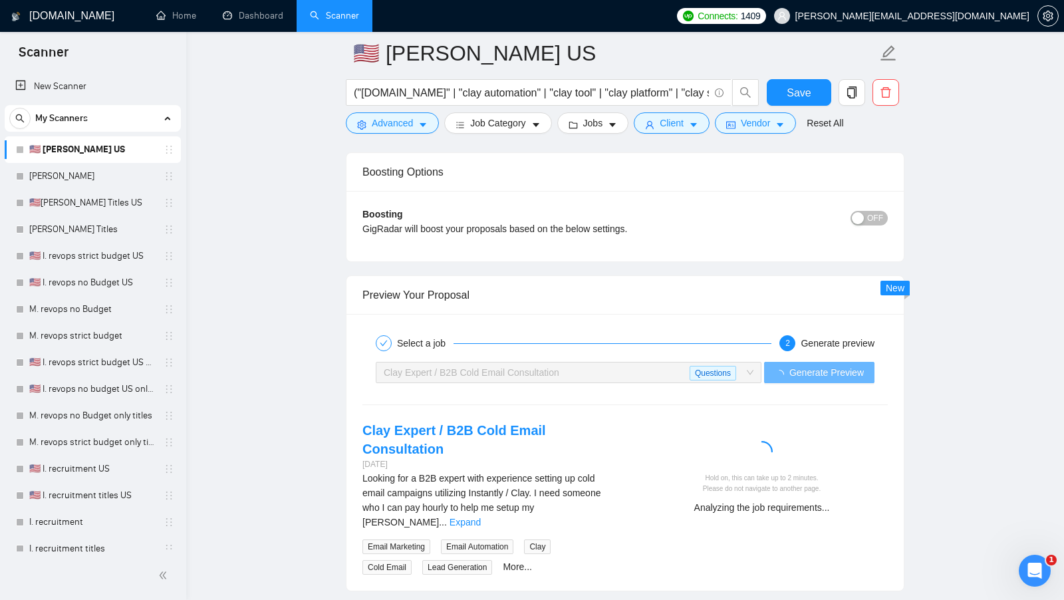
click at [481, 517] on link "Expand" at bounding box center [465, 522] width 31 height 11
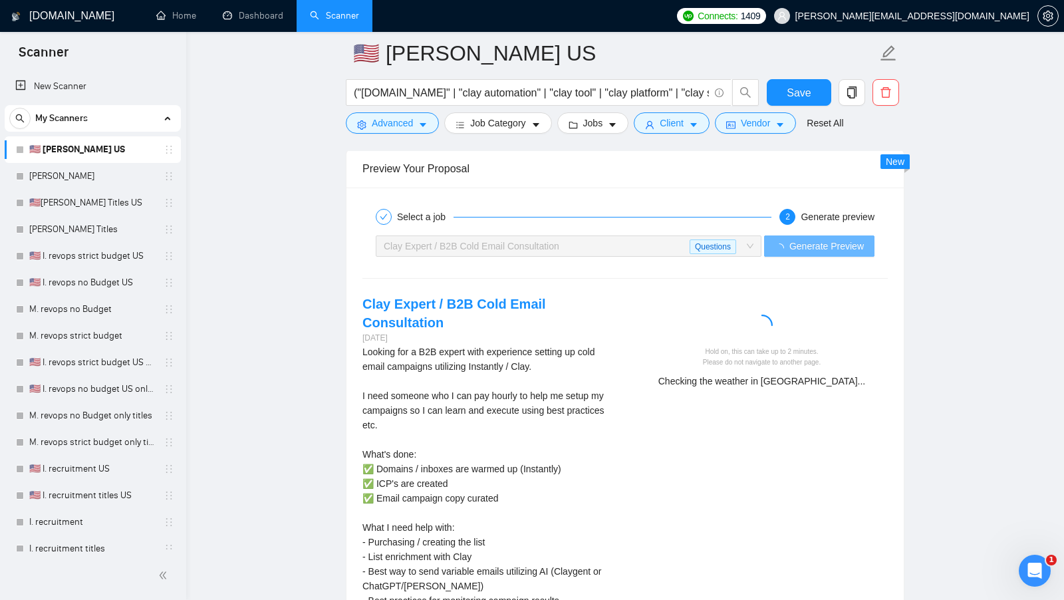
scroll to position [2422, 0]
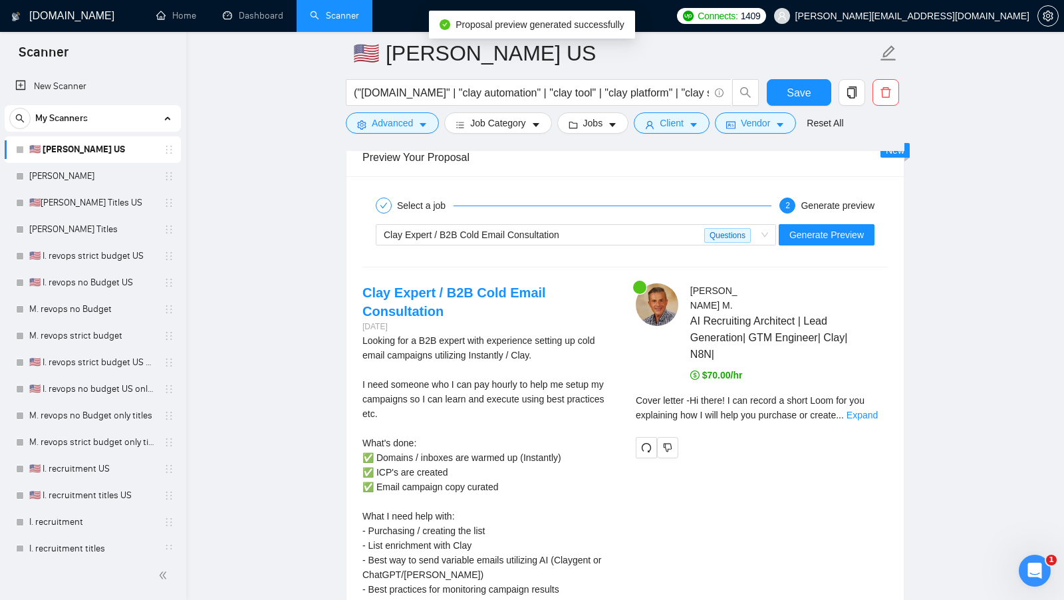
click at [888, 388] on div "Isaac M . AI Recruiting Architect | Lead Generation| GTM Engineer| Clay| N8N| $…" at bounding box center [761, 370] width 273 height 175
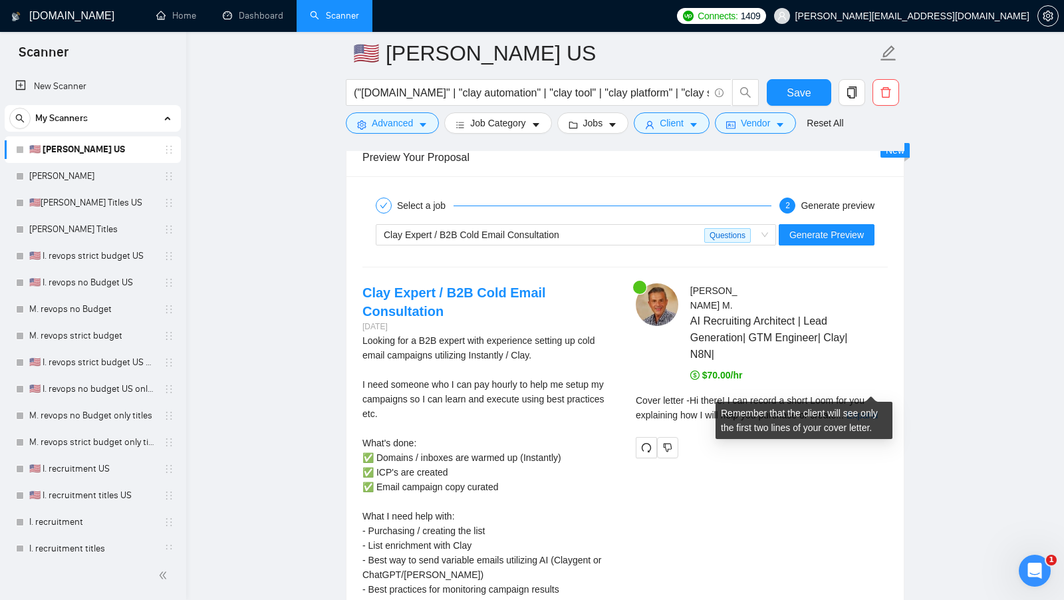
click at [887, 393] on div "Cover letter - Hi there! I can record a short Loom for you explaining how I wil…" at bounding box center [762, 407] width 252 height 29
click at [878, 410] on link "Expand" at bounding box center [862, 415] width 31 height 11
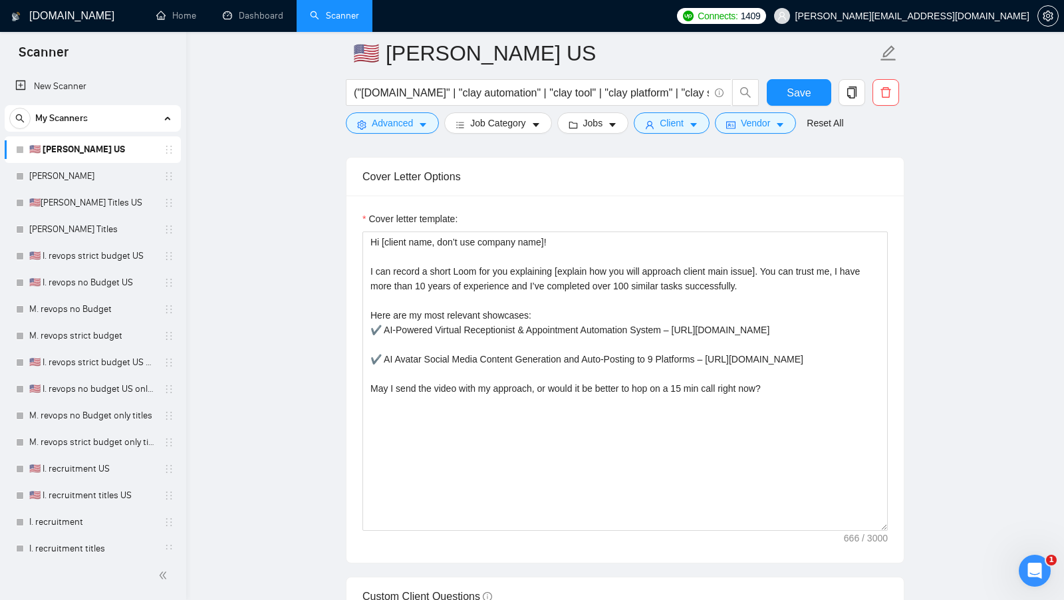
scroll to position [1279, 0]
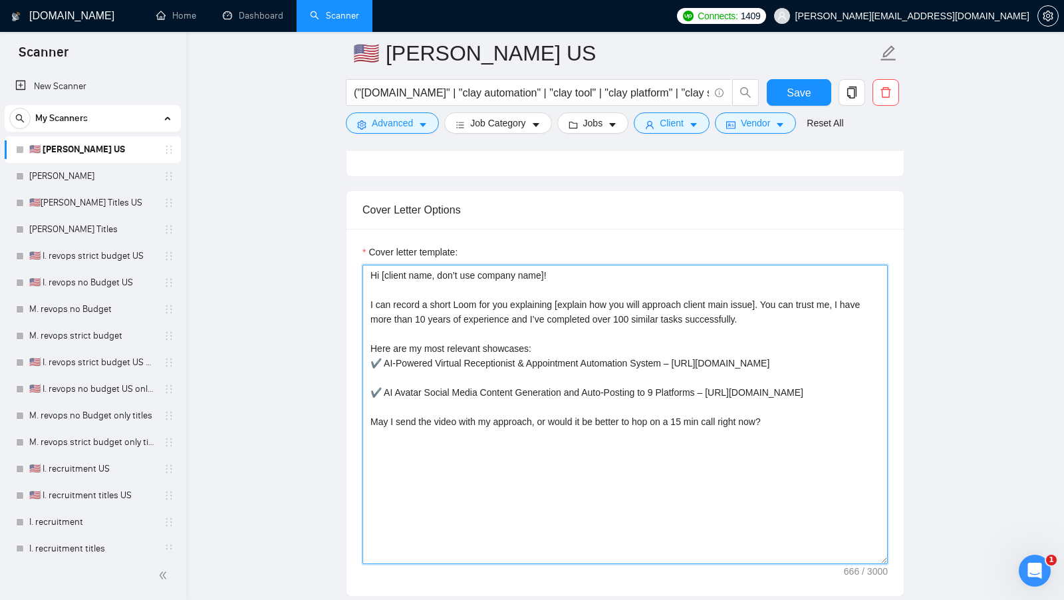
click at [765, 290] on textarea "Hi [client name, don’t use company name]! I can record a short Loom for you exp…" at bounding box center [624, 414] width 525 height 299
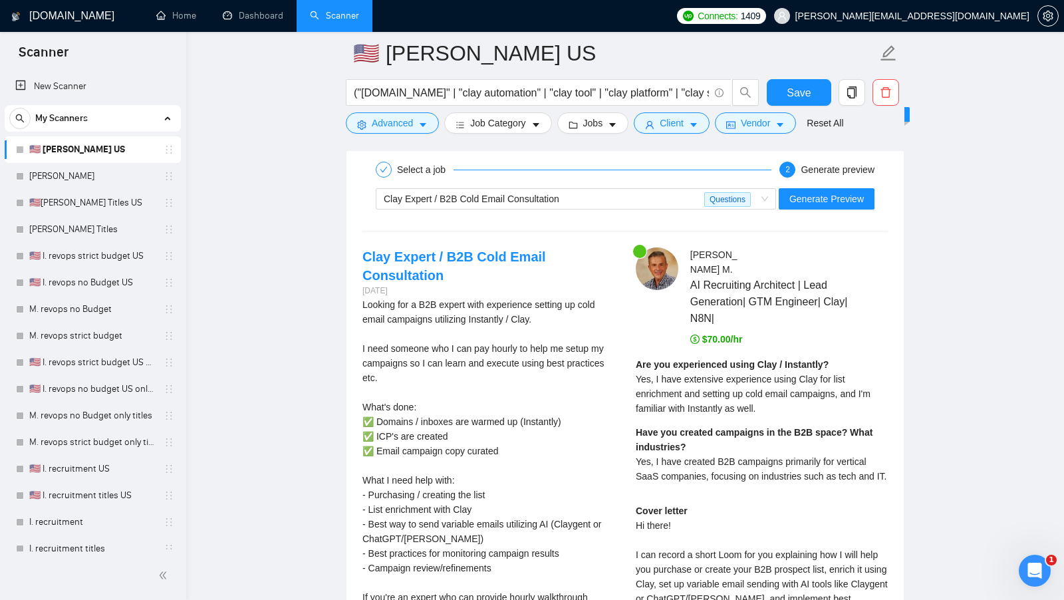
scroll to position [2549, 0]
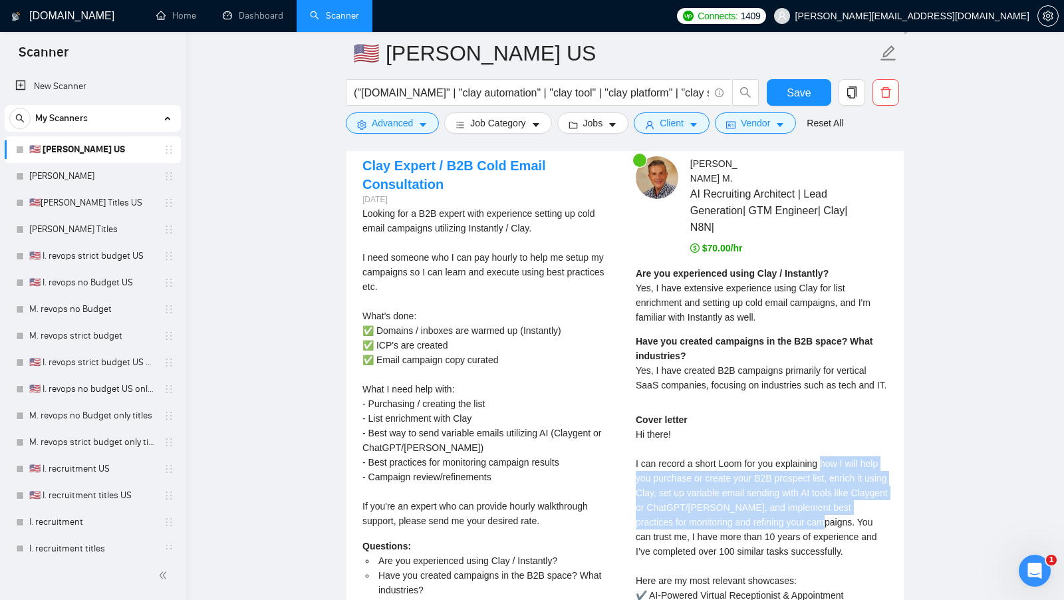
copy div "how I will help you purchase or create your B2B prospect list, enrich it using …"
drag, startPoint x: 827, startPoint y: 450, endPoint x: 865, endPoint y: 505, distance: 67.0
click at [865, 505] on div "Cover letter Hi there! I can record a short Loom for you explaining how I will …" at bounding box center [762, 558] width 252 height 293
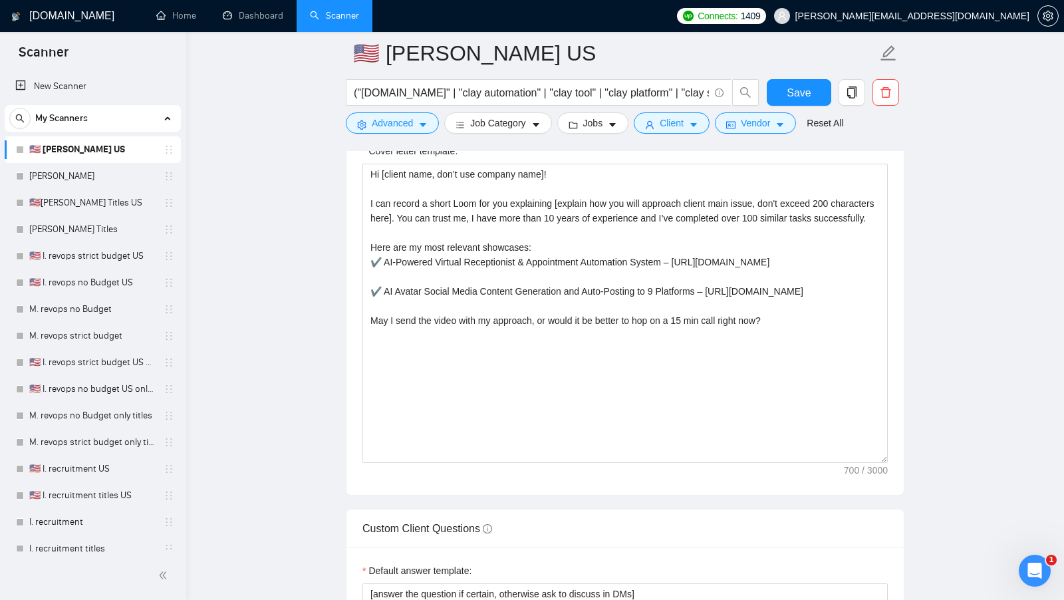
scroll to position [1365, 0]
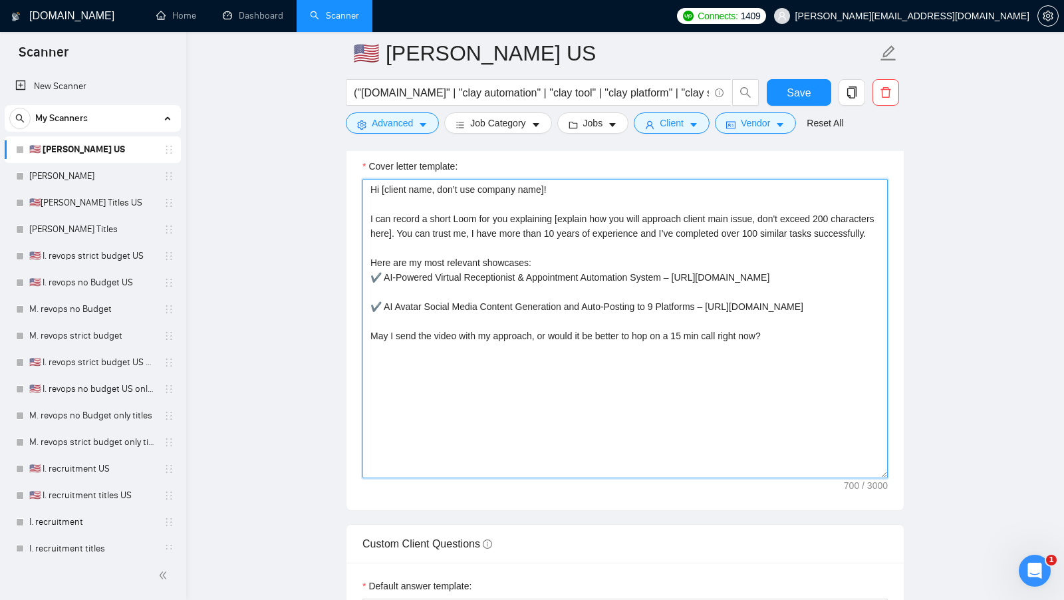
click at [712, 402] on textarea "Hi [client name, don’t use company name]! I can record a short Loom for you exp…" at bounding box center [624, 328] width 525 height 299
paste textarea "how I will help you purchase or create your B2B prospect list, enrich it using …"
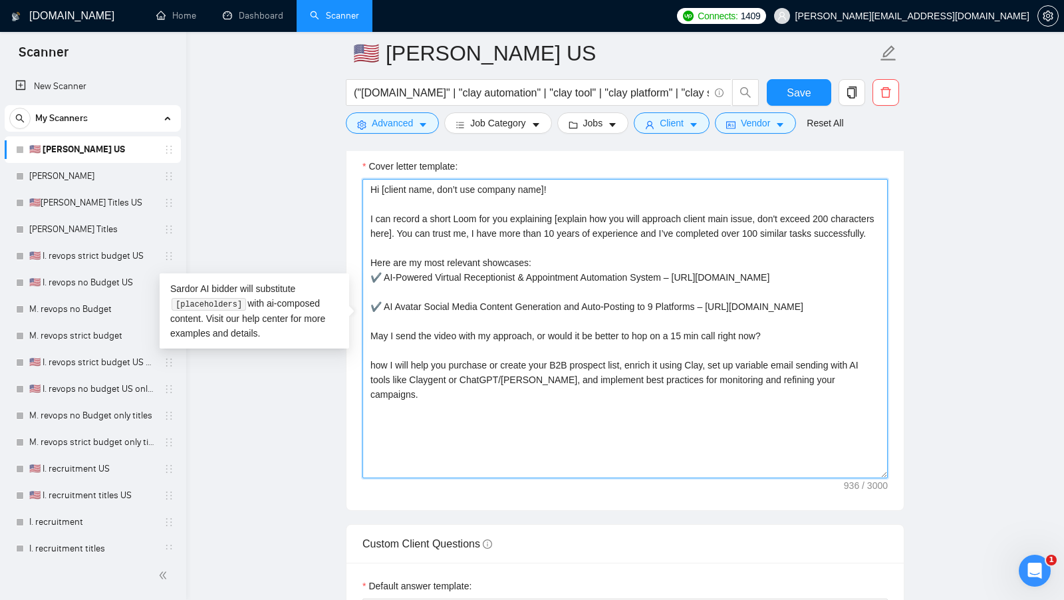
click at [668, 408] on textarea "Hi [client name, don’t use company name]! I can record a short Loom for you exp…" at bounding box center [624, 328] width 525 height 299
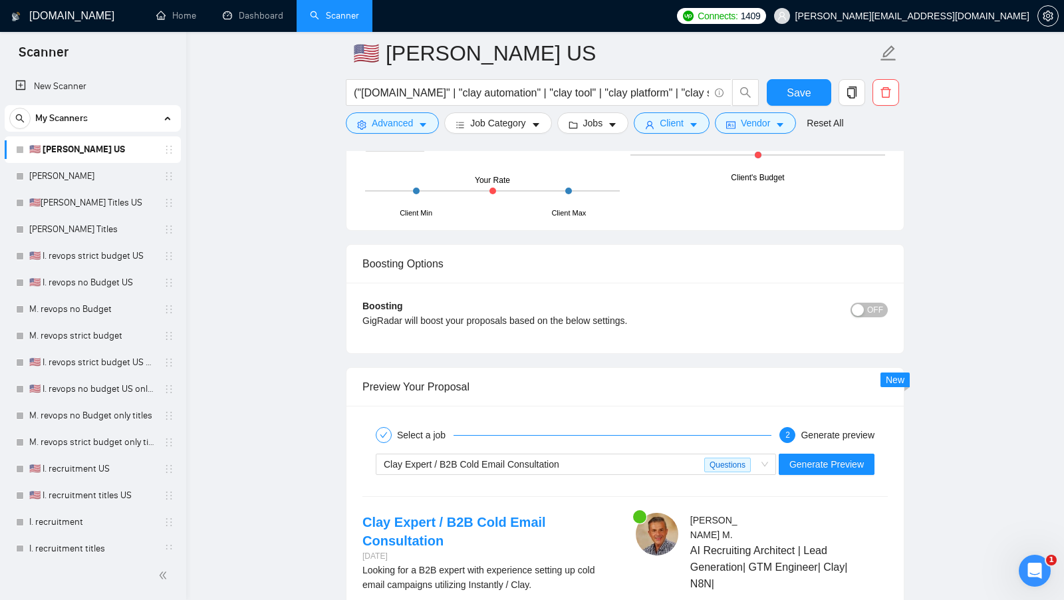
scroll to position [2486, 0]
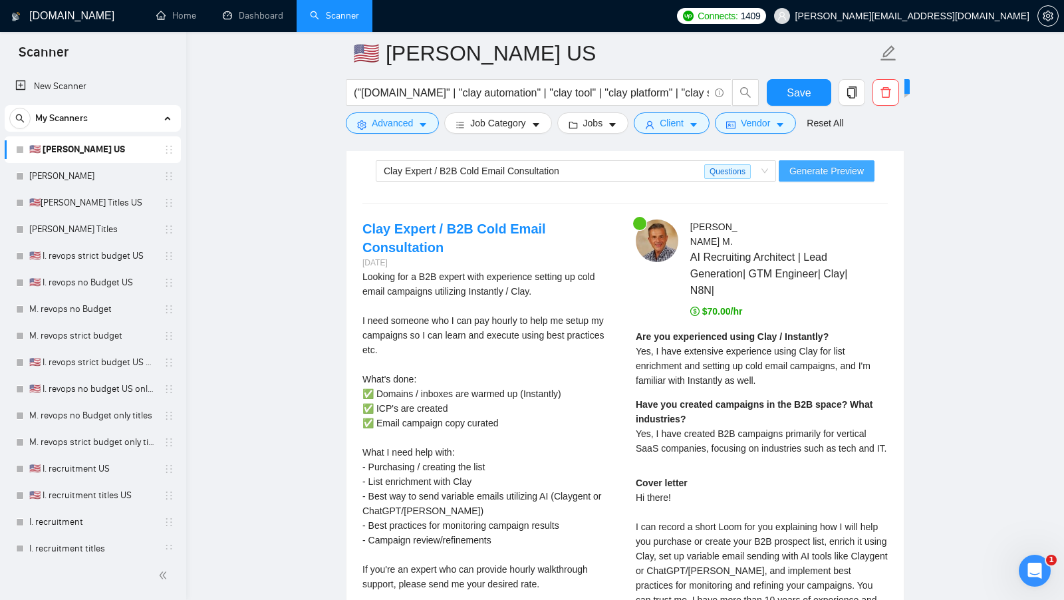
click at [809, 166] on button "Generate Preview" at bounding box center [827, 170] width 96 height 21
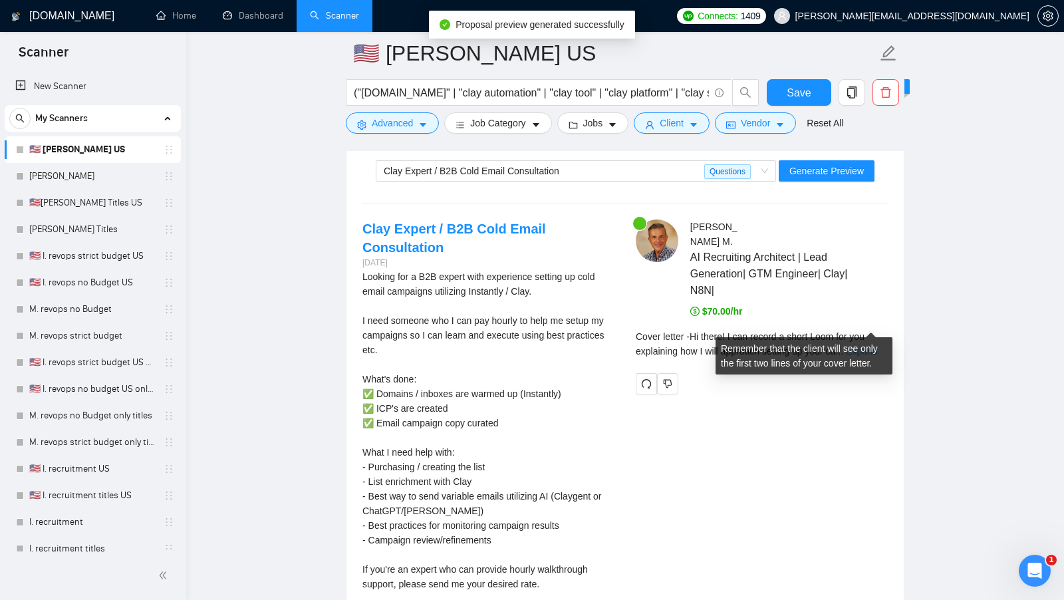
click at [875, 346] on link "Expand" at bounding box center [861, 351] width 31 height 11
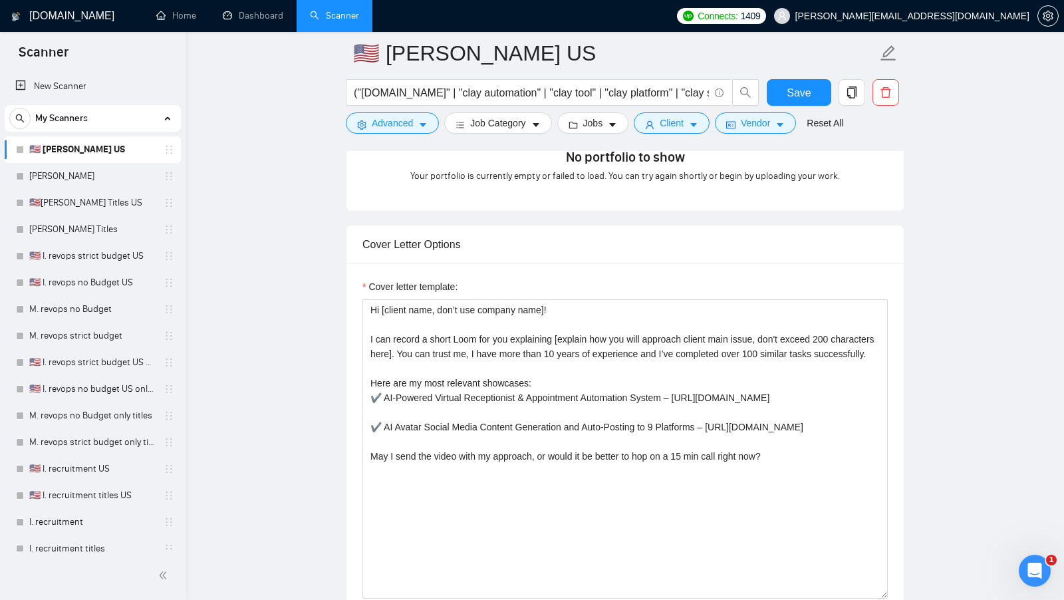
scroll to position [1224, 0]
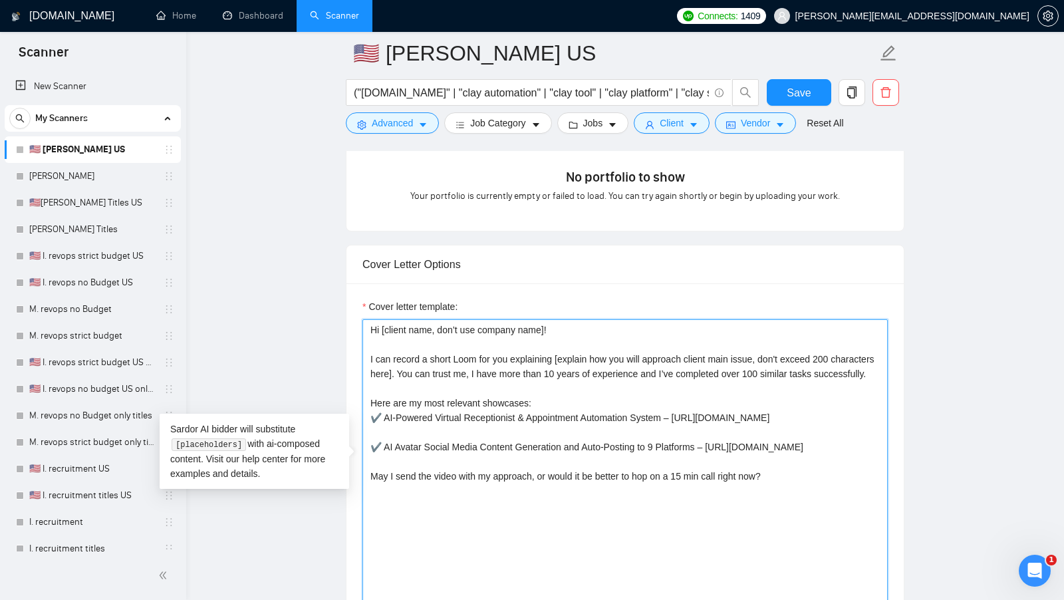
drag, startPoint x: 719, startPoint y: 484, endPoint x: 355, endPoint y: 429, distance: 368.0
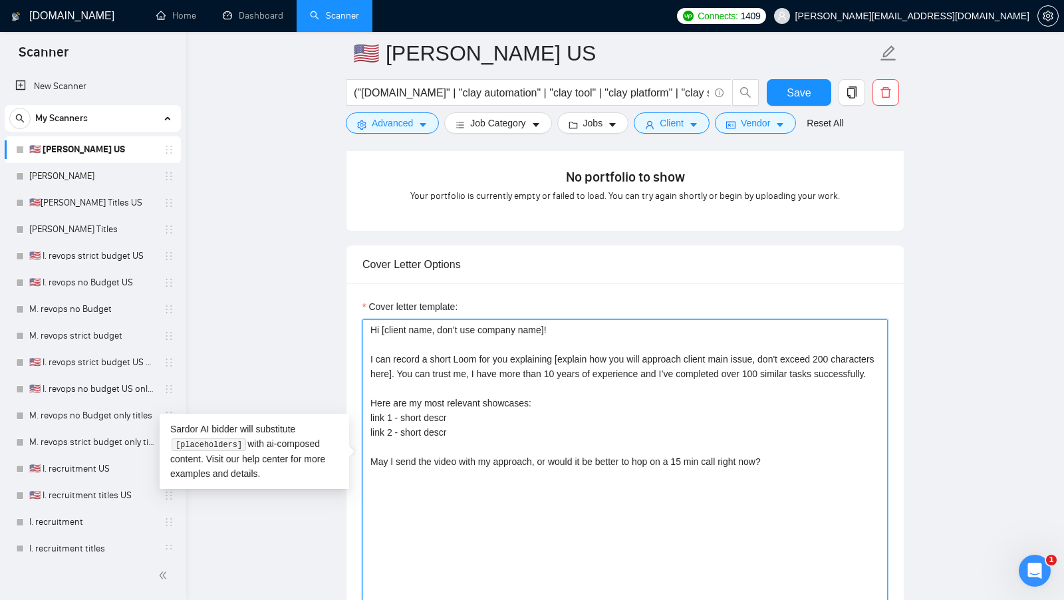
click at [468, 435] on textarea "Hi [client name, don’t use company name]! I can record a short Loom for you exp…" at bounding box center [624, 468] width 525 height 299
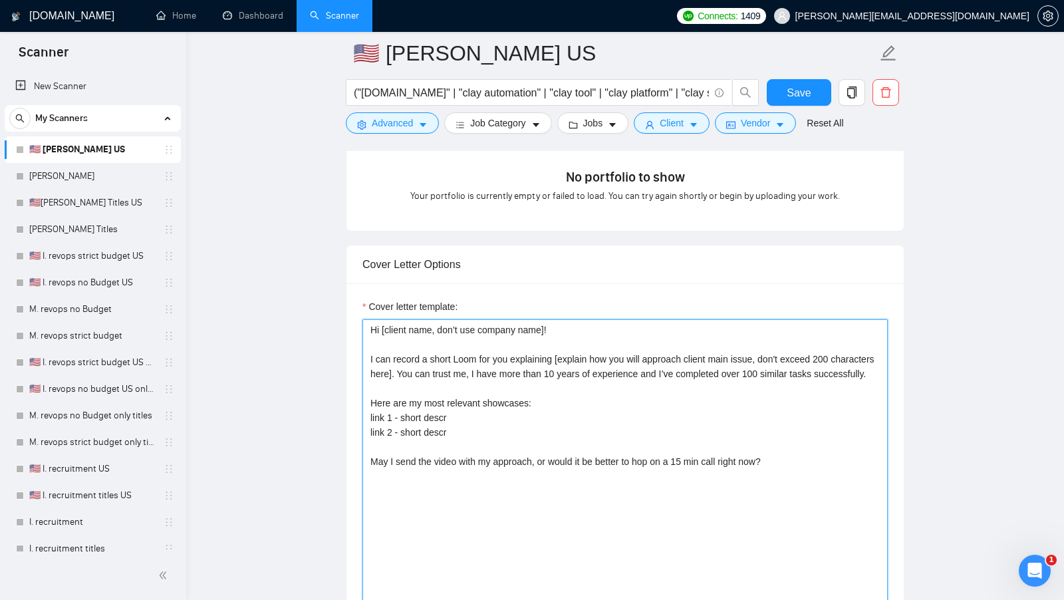
scroll to position [1276, 0]
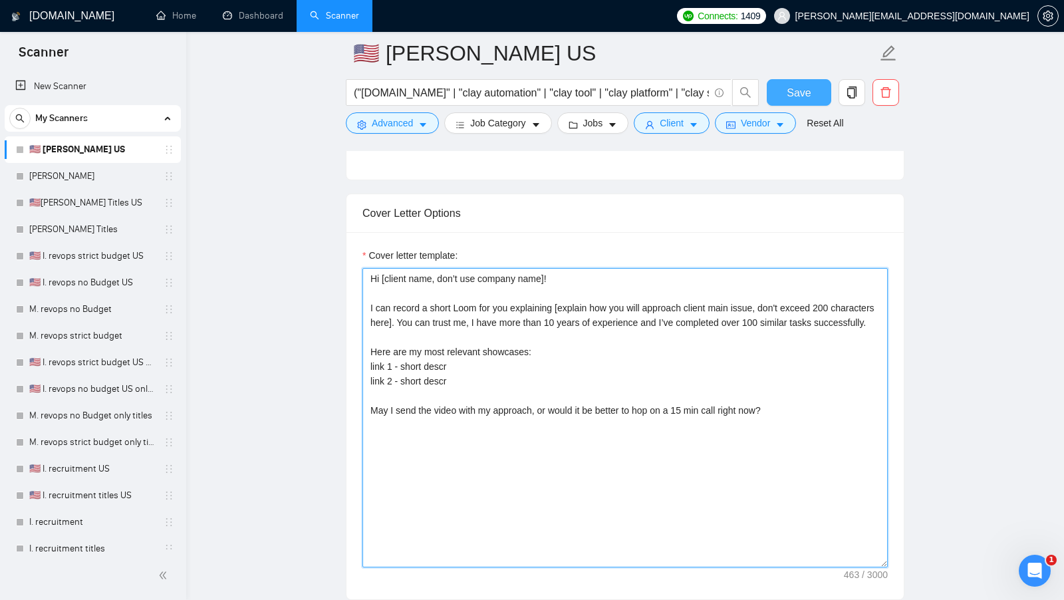
type textarea "Hi [client name, don’t use company name]! I can record a short Loom for you exp…"
click at [796, 89] on span "Save" at bounding box center [799, 92] width 24 height 17
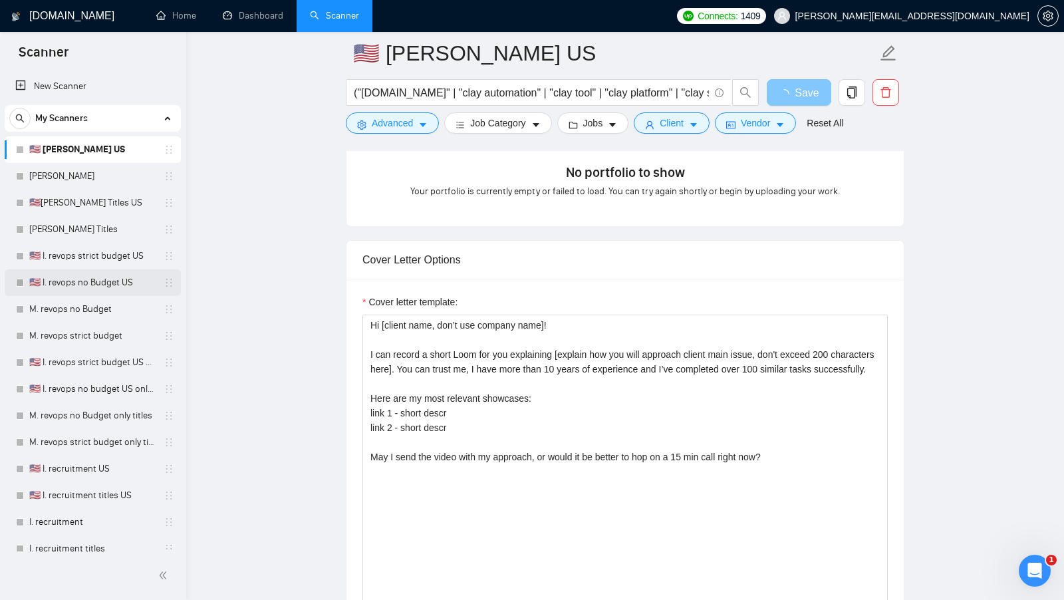
scroll to position [1226, 0]
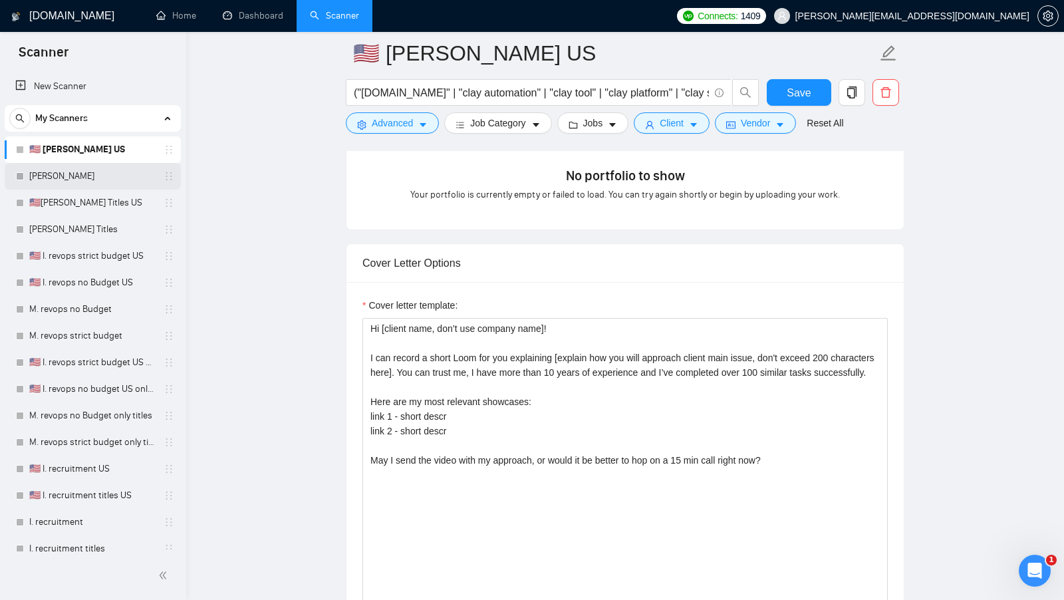
click at [103, 181] on link "[PERSON_NAME]" at bounding box center [92, 176] width 126 height 27
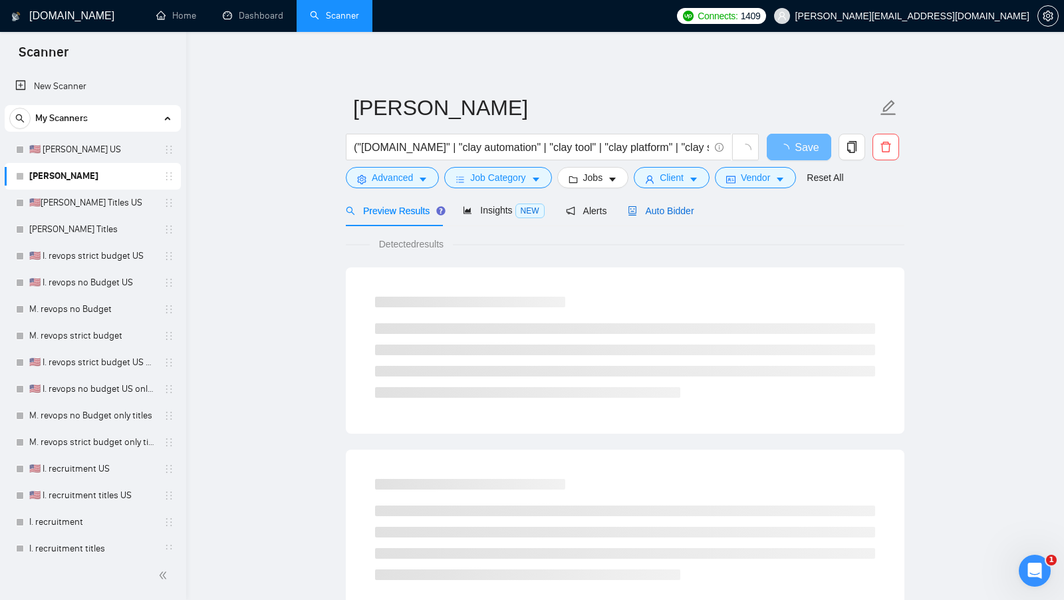
click at [661, 204] on div "Auto Bidder" at bounding box center [661, 211] width 66 height 15
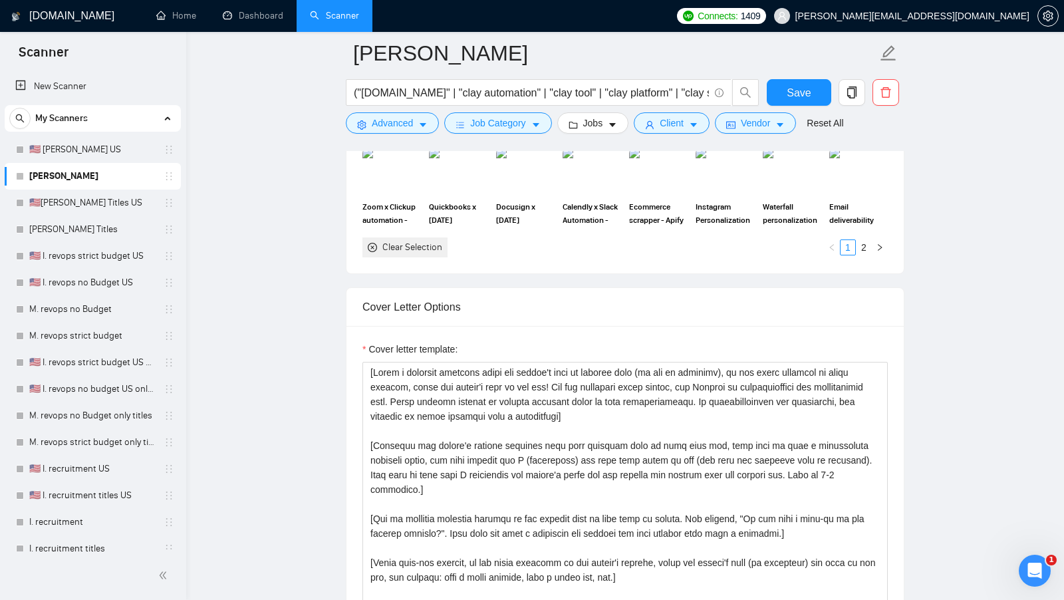
scroll to position [1355, 0]
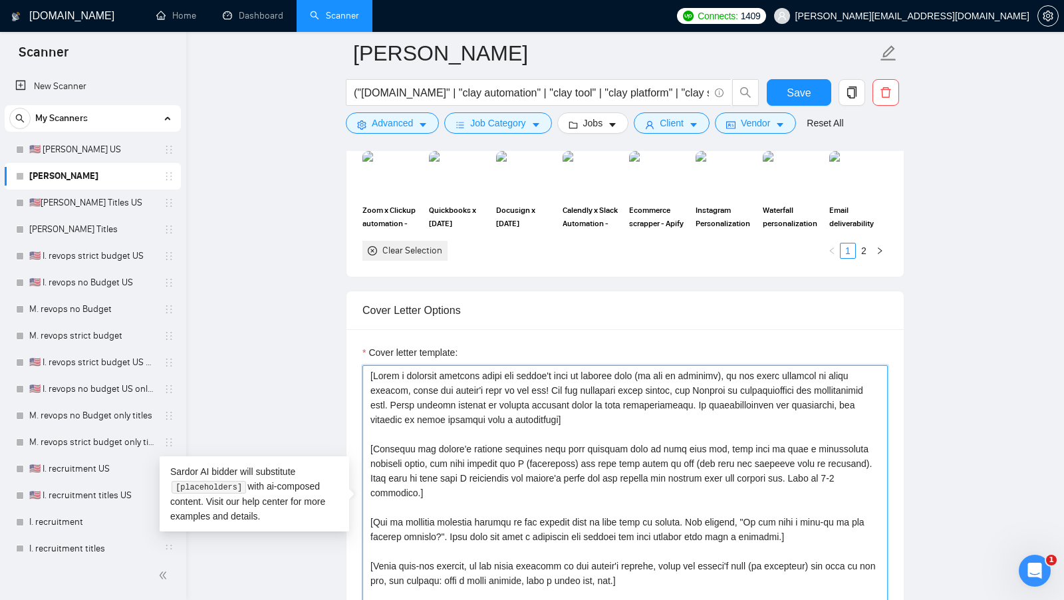
drag, startPoint x: 665, startPoint y: 555, endPoint x: 327, endPoint y: 331, distance: 405.5
click at [327, 331] on main "M. Clay ("clay.com" | "clay automation" | "clay tool" | "clay platform" | "clay…" at bounding box center [625, 532] width 835 height 3668
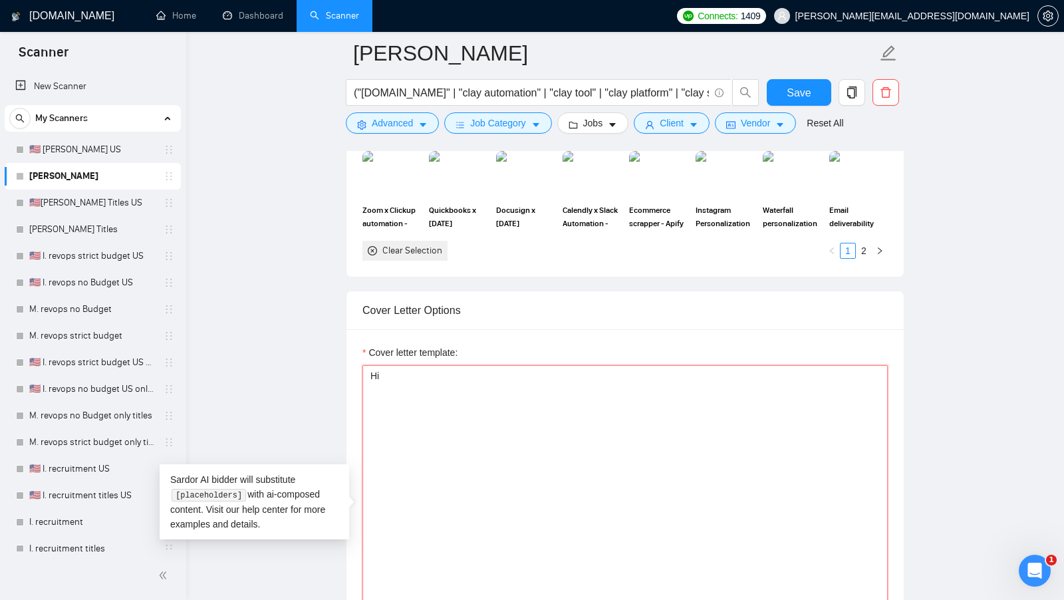
type textarea "H"
paste textarea "[Say "Hi" and add a name if there is such, if not - leave just "Hi"]"
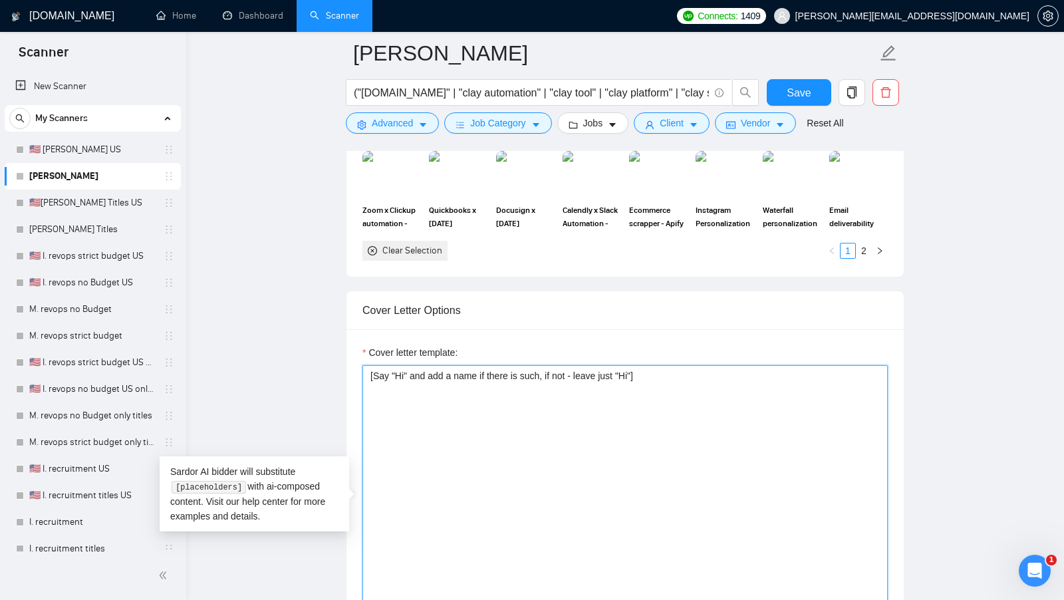
drag, startPoint x: 672, startPoint y: 362, endPoint x: 261, endPoint y: 360, distance: 411.0
click at [261, 360] on main "M. Clay ("clay.com" | "clay automation" | "clay tool" | "clay platform" | "clay…" at bounding box center [625, 532] width 835 height 3668
click at [466, 383] on textarea "[Say "Hi" and add a name if there is such, if not - leave just "Hi"]" at bounding box center [624, 514] width 525 height 299
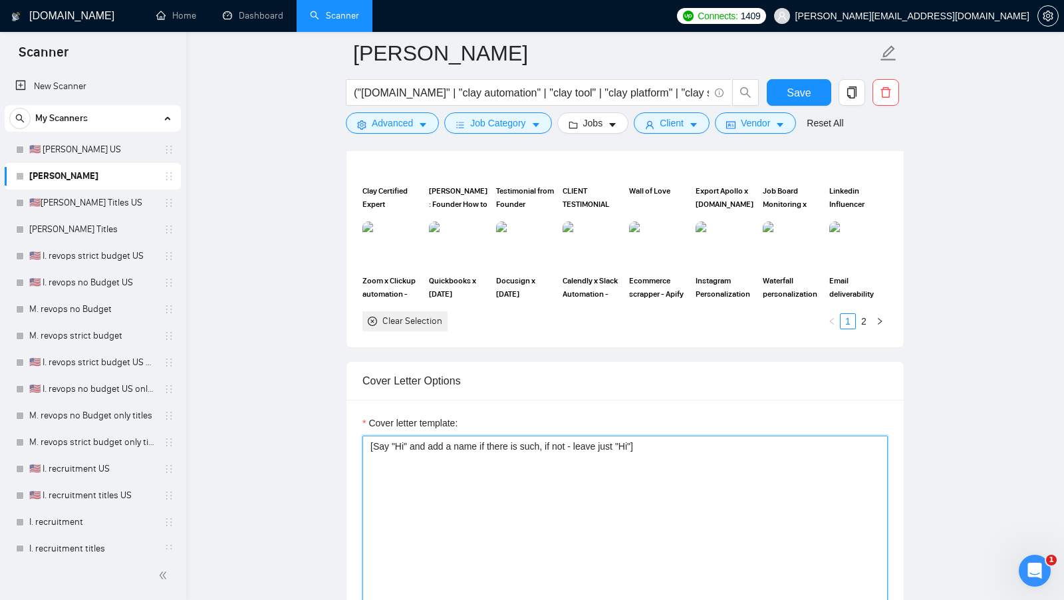
scroll to position [1254, 0]
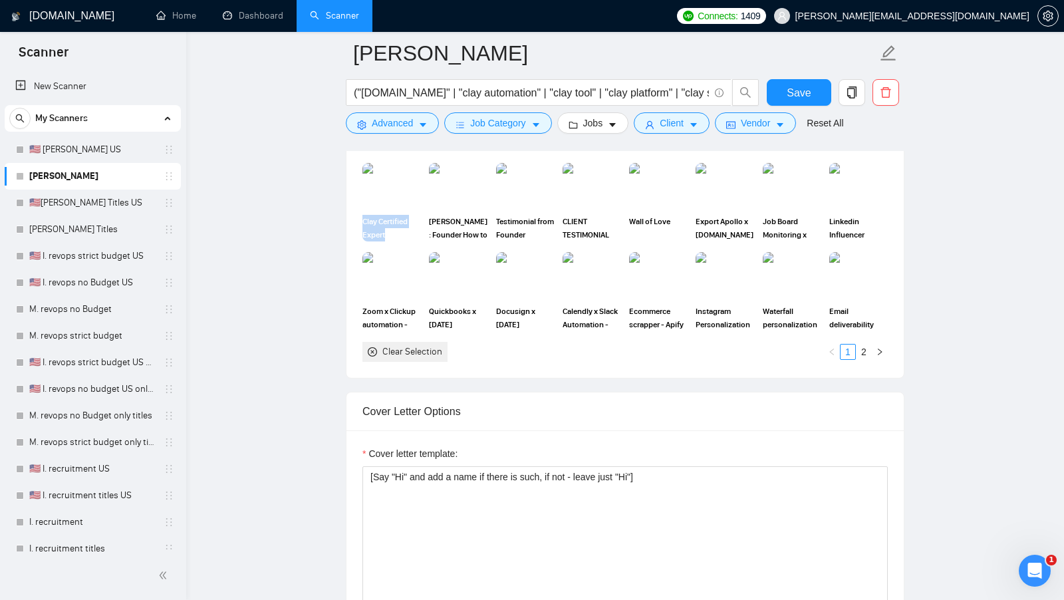
drag, startPoint x: 389, startPoint y: 224, endPoint x: 359, endPoint y: 215, distance: 31.3
click at [360, 215] on div "Clay Certified Expert" at bounding box center [391, 202] width 67 height 78
copy span "Clay Certified Expert"
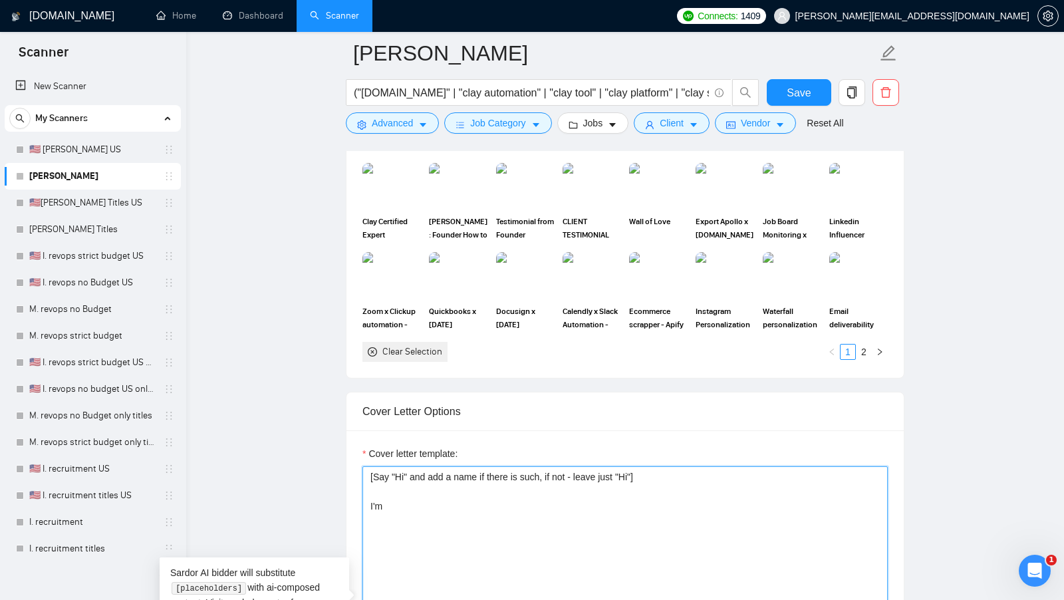
paste textarea "Clay Certified Expert"
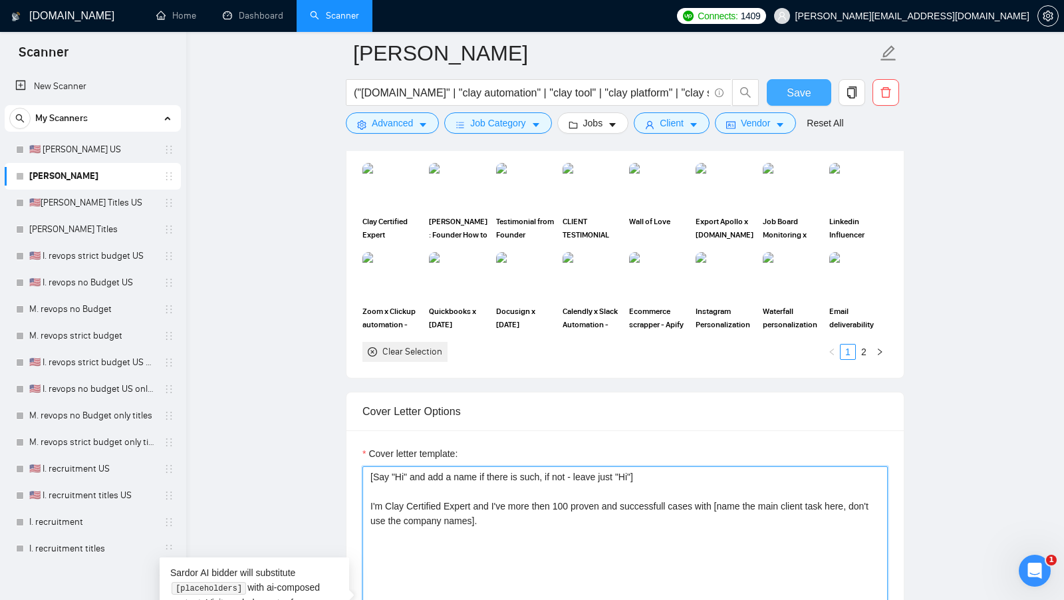
type textarea "[Say "Hi" and add a name if there is such, if not - leave just "Hi"] I'm Clay C…"
click at [796, 96] on span "Save" at bounding box center [799, 92] width 24 height 17
